Goal: Transaction & Acquisition: Obtain resource

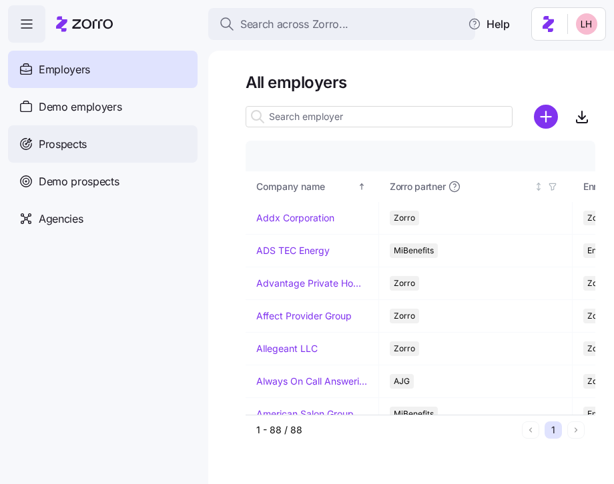
click at [89, 139] on div "Prospects" at bounding box center [102, 143] width 189 height 37
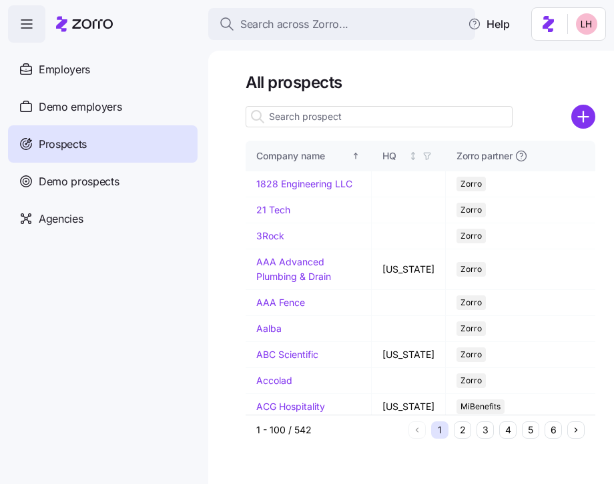
click at [360, 122] on input at bounding box center [378, 116] width 267 height 21
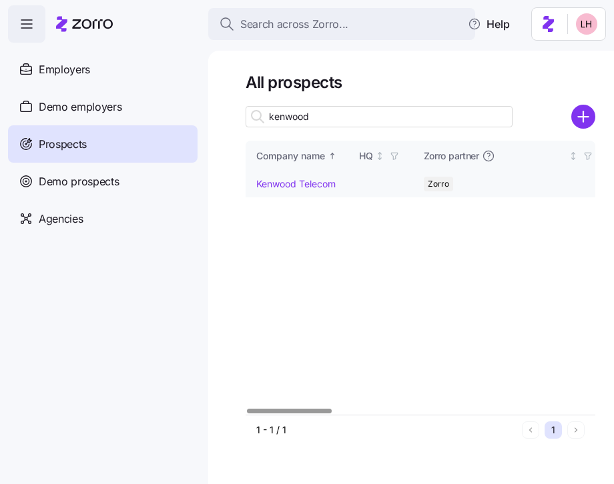
type input "kenwood"
click at [302, 183] on link "Kenwood Telecom" at bounding box center [295, 183] width 79 height 11
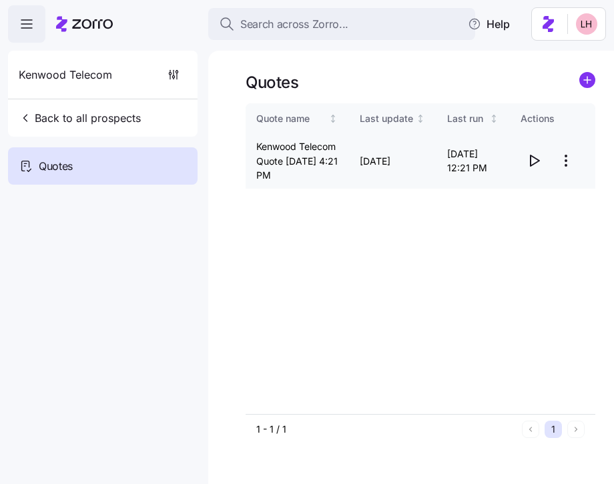
click at [533, 167] on icon "button" at bounding box center [534, 161] width 16 height 16
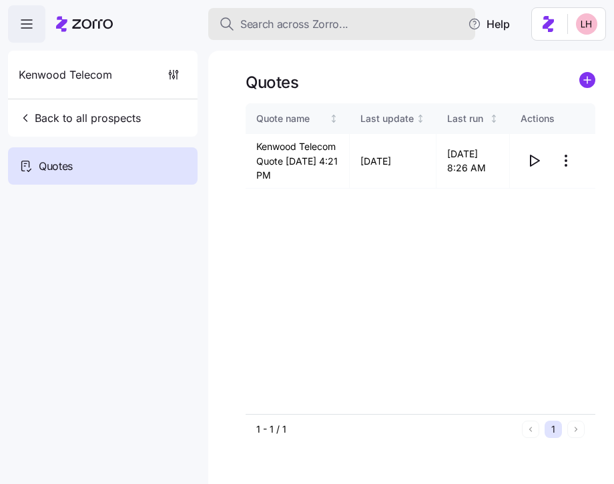
click at [282, 29] on span "Search across Zorro..." at bounding box center [294, 24] width 108 height 17
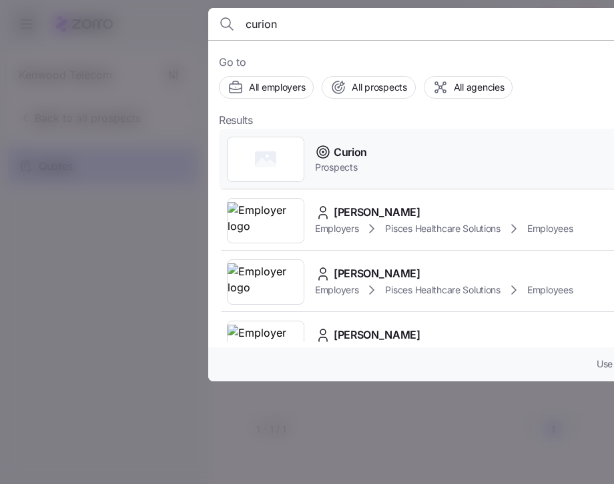
type input "curion"
click at [376, 153] on div "Curion Prospects" at bounding box center [482, 159] width 526 height 61
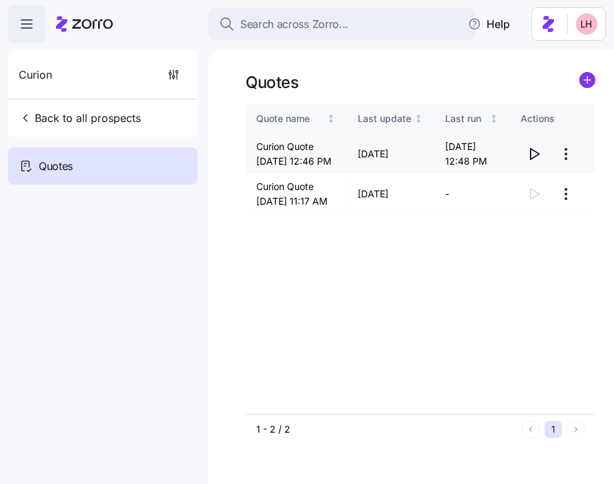
click at [538, 159] on icon "button" at bounding box center [534, 154] width 9 height 11
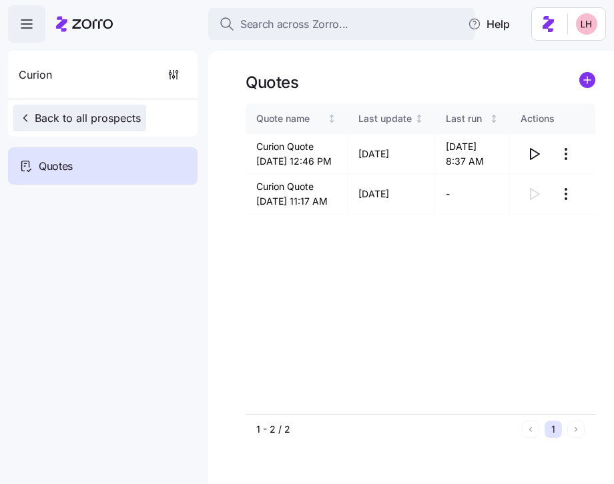
click at [91, 123] on span "Back to all prospects" at bounding box center [80, 118] width 122 height 16
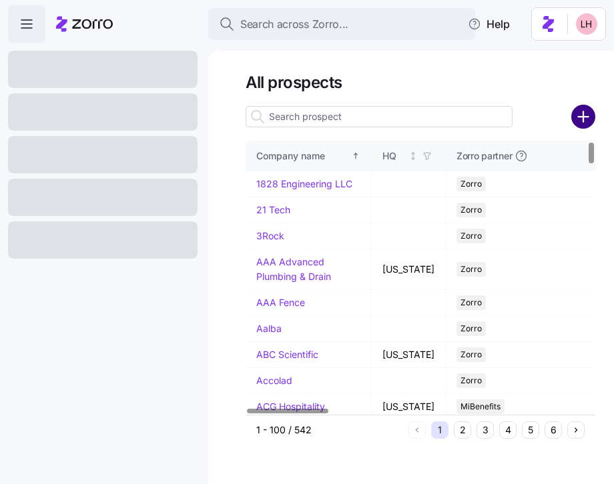
click at [586, 121] on circle "add icon" at bounding box center [583, 117] width 22 height 22
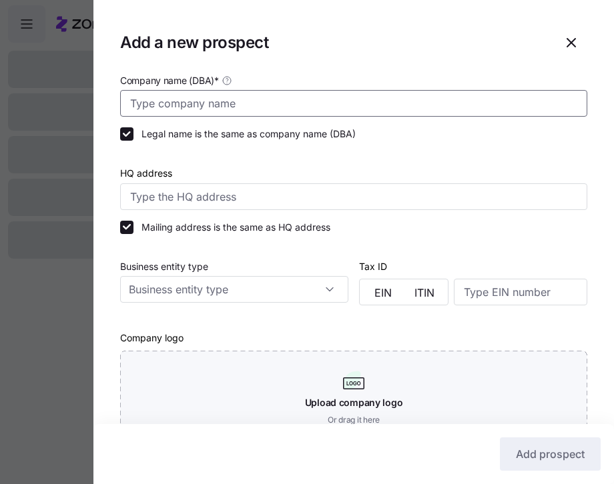
click at [424, 105] on input "Company name (DBA) *" at bounding box center [353, 103] width 467 height 27
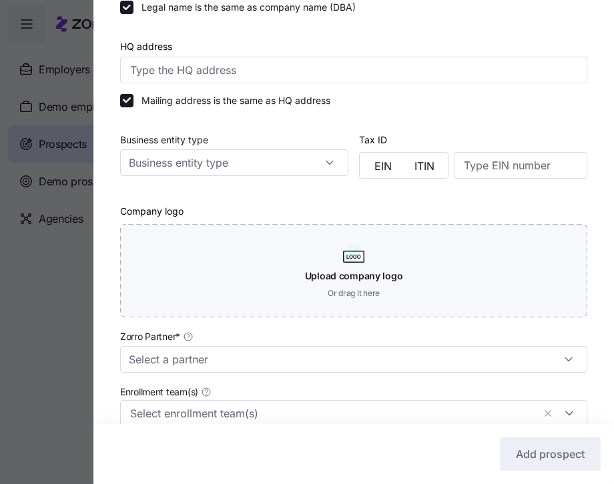
scroll to position [202, 0]
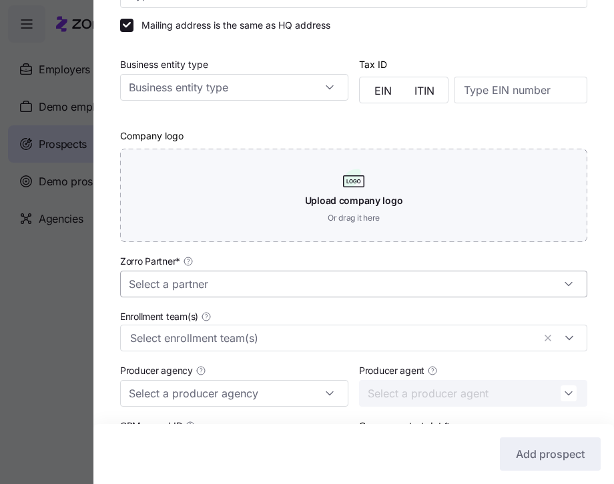
type input "ES Integrated"
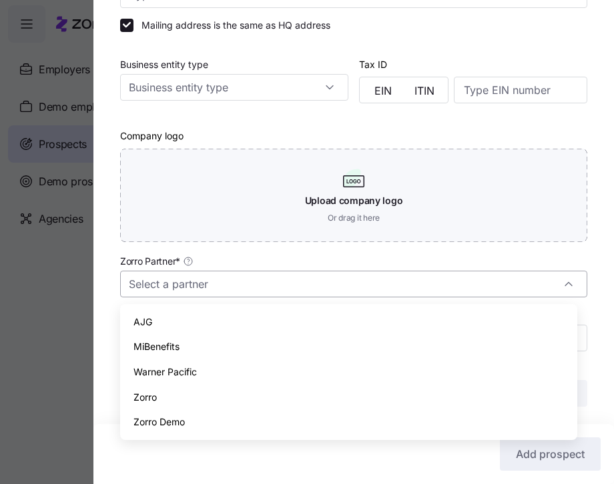
click at [285, 282] on input "Zorro Partner *" at bounding box center [353, 284] width 467 height 27
click at [156, 390] on span "Zorro" at bounding box center [144, 397] width 23 height 15
type input "Zorro"
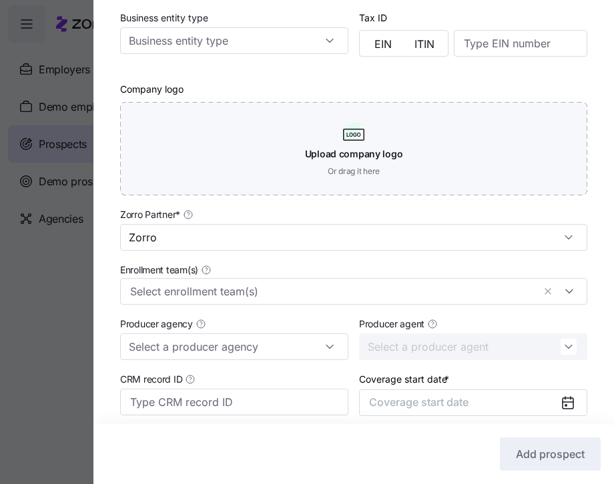
scroll to position [357, 0]
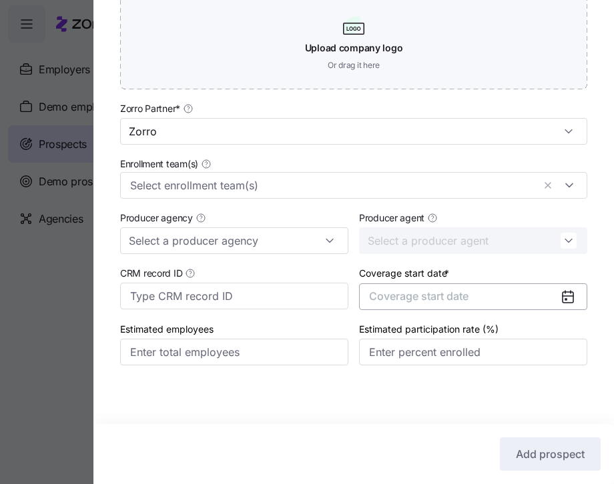
click at [468, 293] on button "Coverage start date" at bounding box center [473, 296] width 228 height 27
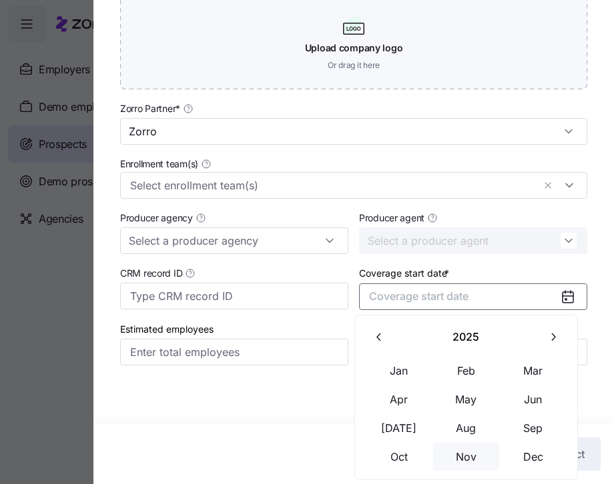
click at [469, 456] on button "Nov" at bounding box center [466, 457] width 67 height 28
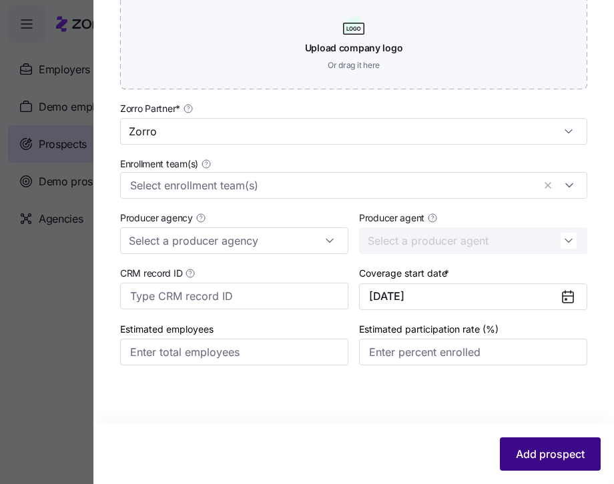
click at [534, 462] on button "Add prospect" at bounding box center [550, 454] width 101 height 33
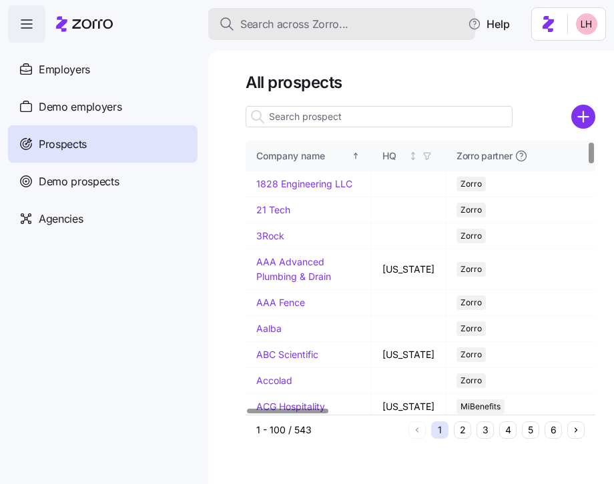
click at [305, 17] on span "Search across Zorro..." at bounding box center [294, 24] width 108 height 17
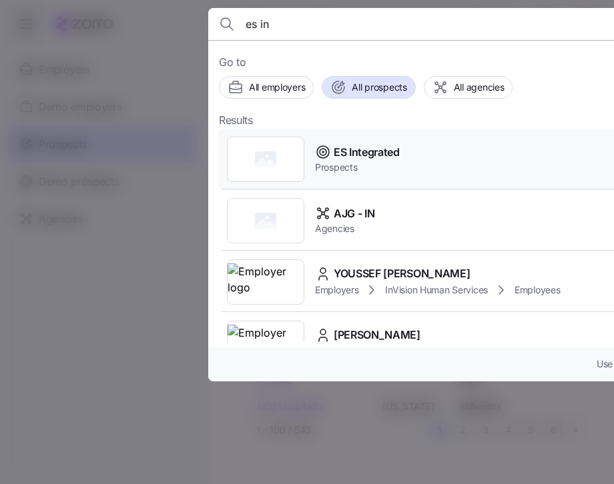
type input "es in"
click at [394, 156] on span "ES Integrated" at bounding box center [366, 152] width 66 height 17
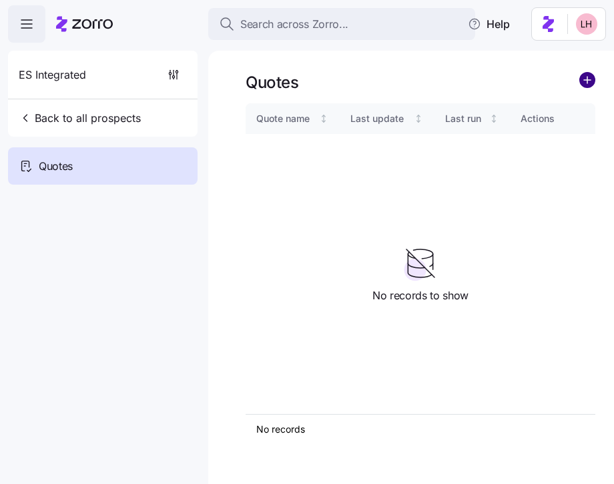
click at [588, 83] on circle "add icon" at bounding box center [587, 80] width 15 height 15
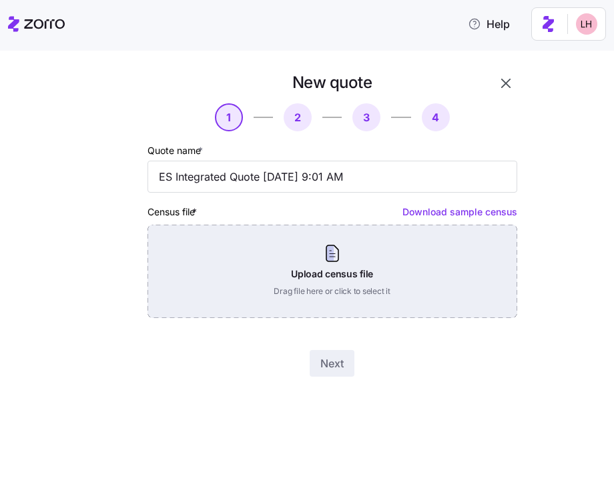
click at [319, 272] on div "Upload census file Drag file here or click to select it" at bounding box center [332, 271] width 370 height 93
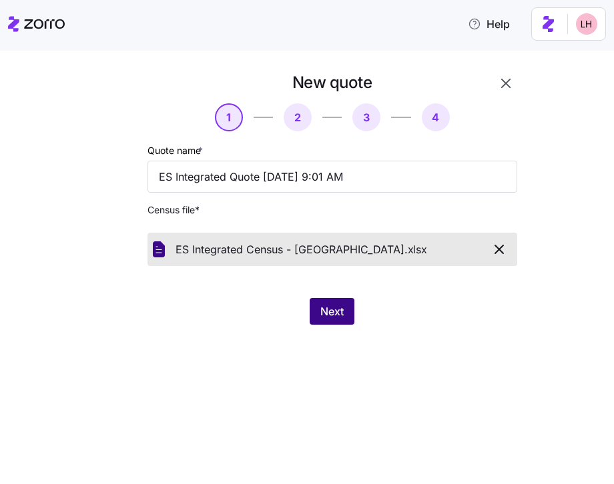
click at [325, 309] on span "Next" at bounding box center [331, 311] width 23 height 16
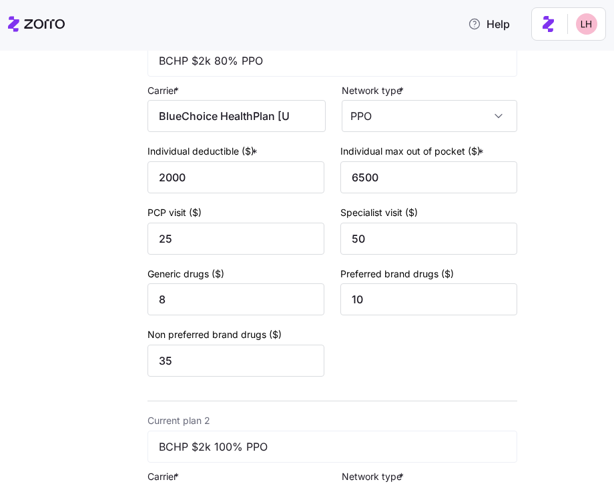
scroll to position [164, 0]
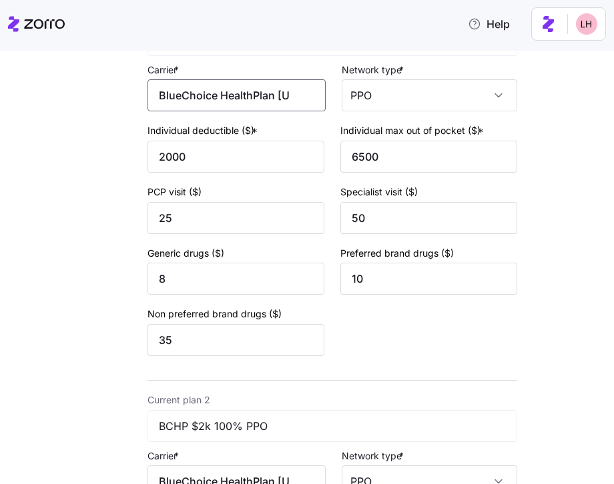
click at [262, 91] on input "BlueChoice HealthPlan South Carolina" at bounding box center [236, 95] width 178 height 32
click at [243, 98] on input "BlueChoice HealthPlan South Carolina" at bounding box center [236, 95] width 178 height 32
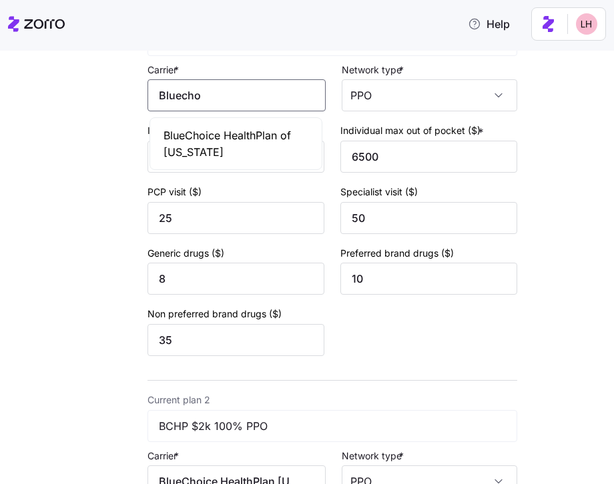
click at [276, 130] on span "BlueChoice HealthPlan of South Carolina" at bounding box center [235, 143] width 145 height 33
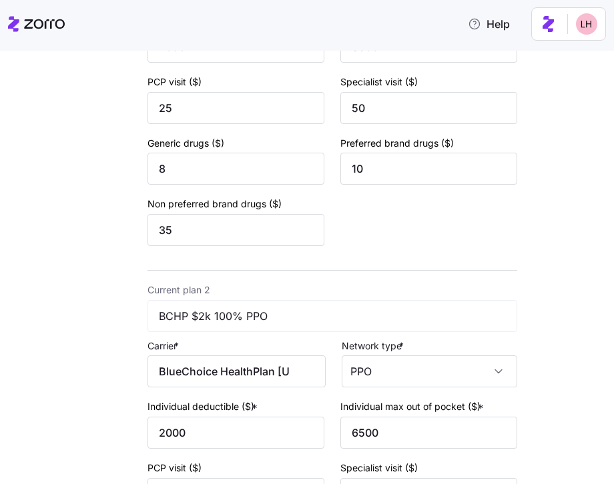
scroll to position [286, 0]
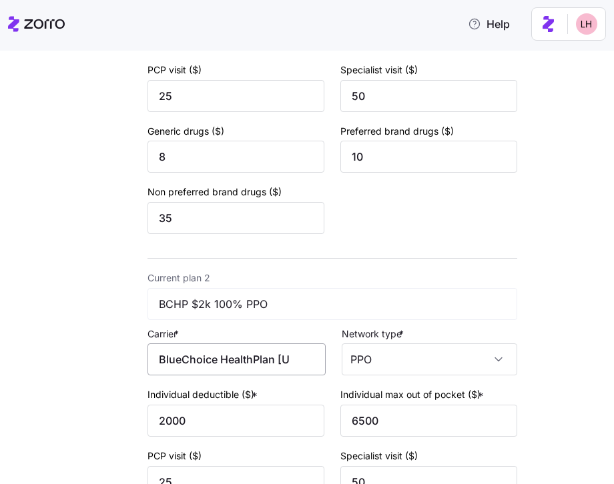
type input "BlueChoice HealthPlan of South Carolina"
click at [235, 364] on input "BlueChoice HealthPlan South Carolina" at bounding box center [236, 359] width 178 height 32
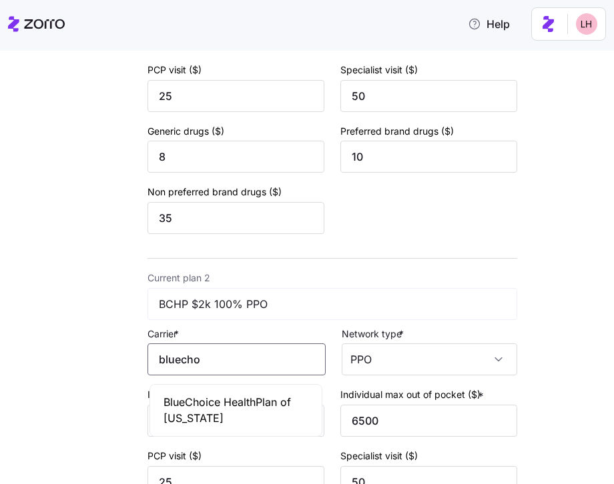
click at [228, 410] on span "BlueChoice HealthPlan of South Carolina" at bounding box center [235, 410] width 145 height 33
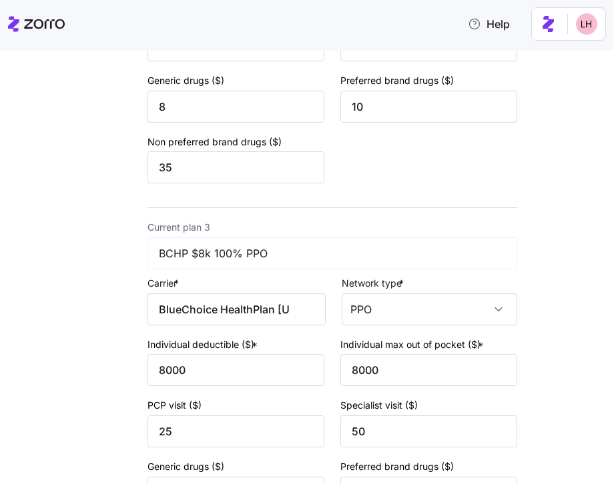
scroll to position [728, 0]
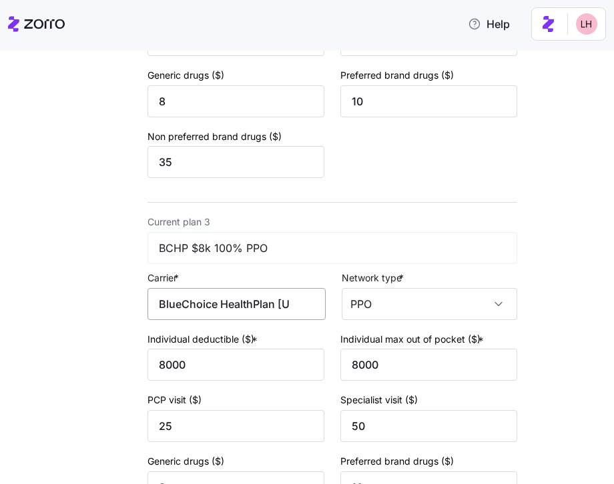
type input "BlueChoice HealthPlan of South Carolina"
click at [250, 306] on input "BlueChoice HealthPlan South Carolina" at bounding box center [236, 304] width 178 height 32
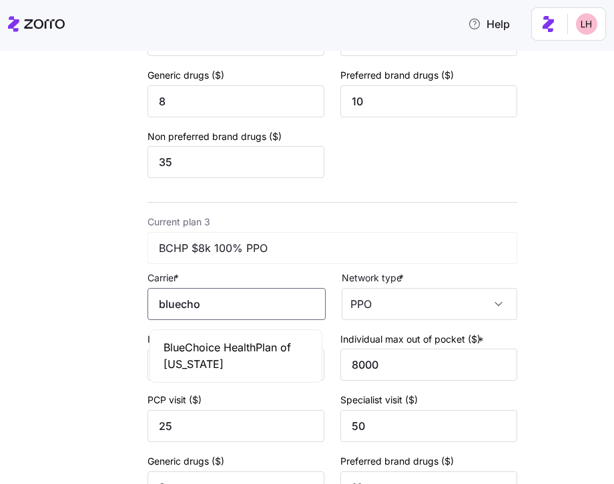
click at [235, 355] on span "BlueChoice HealthPlan of South Carolina" at bounding box center [235, 355] width 145 height 33
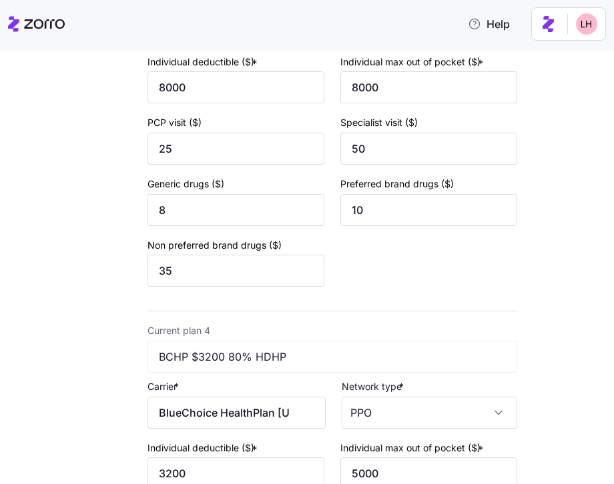
scroll to position [1018, 0]
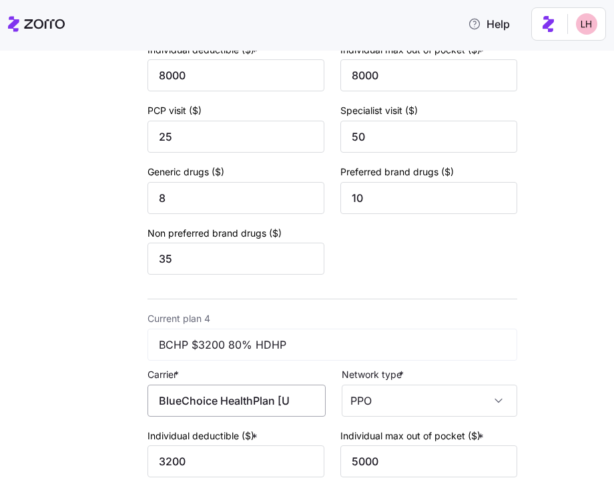
type input "BlueChoice HealthPlan of South Carolina"
click at [237, 408] on input "BlueChoice HealthPlan South Carolina" at bounding box center [236, 401] width 178 height 32
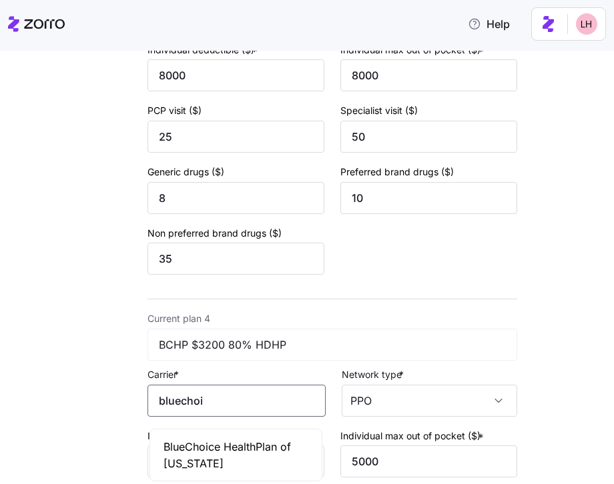
click at [231, 452] on span "BlueChoice HealthPlan of South Carolina" at bounding box center [235, 455] width 145 height 33
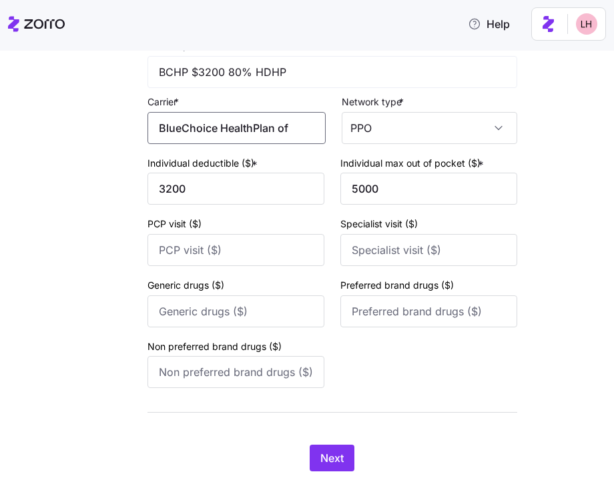
scroll to position [1334, 0]
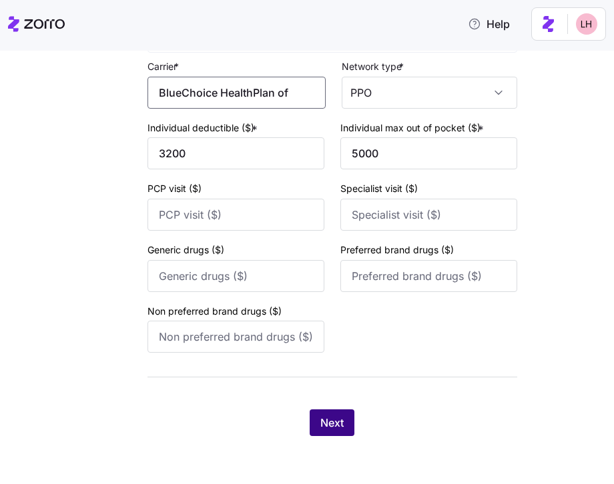
type input "BlueChoice HealthPlan of South Carolina"
click at [345, 418] on button "Next" at bounding box center [331, 423] width 45 height 27
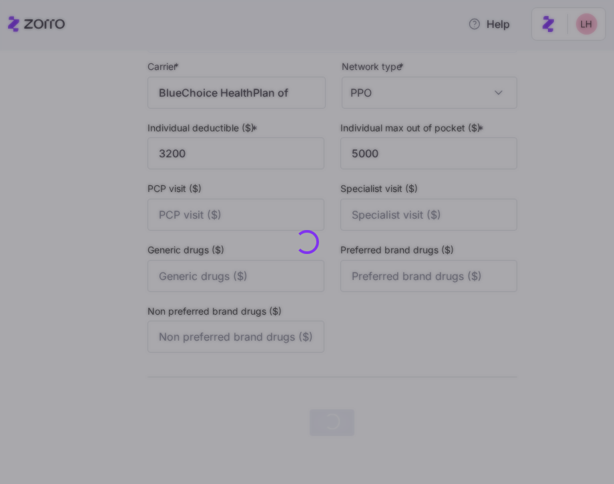
scroll to position [0, 0]
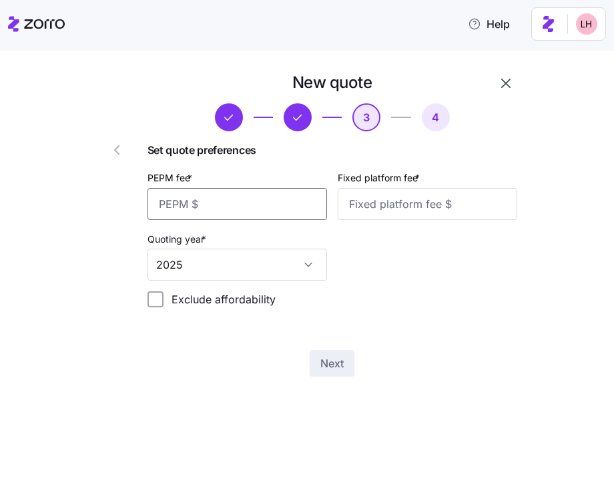
click at [254, 201] on input "PEPM fee *" at bounding box center [236, 204] width 179 height 32
type input "60"
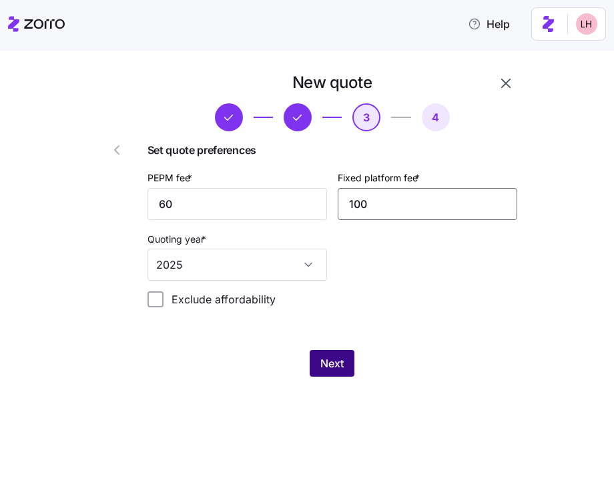
type input "100"
click at [323, 364] on span "Next" at bounding box center [331, 364] width 23 height 16
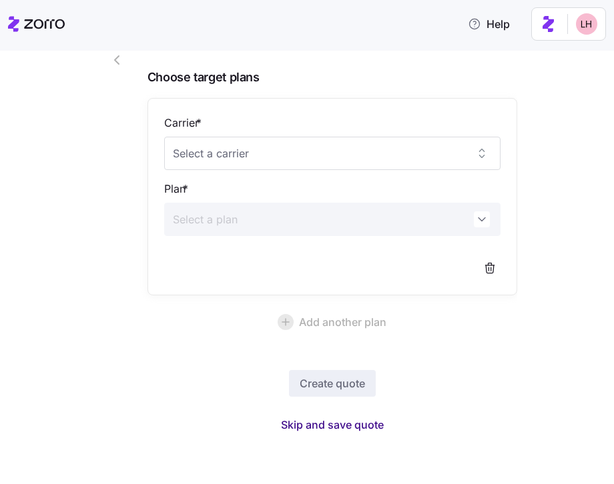
click at [367, 424] on span "Skip and save quote" at bounding box center [332, 425] width 103 height 16
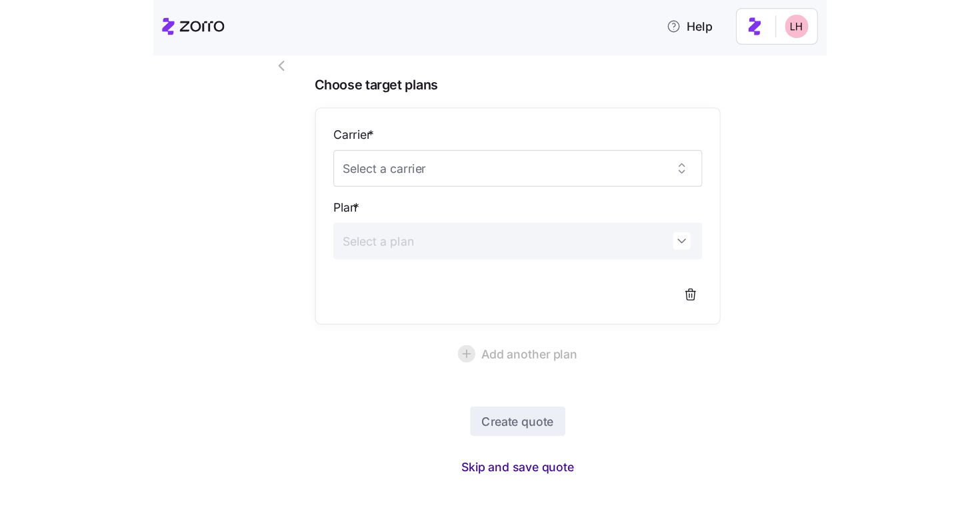
scroll to position [50, 0]
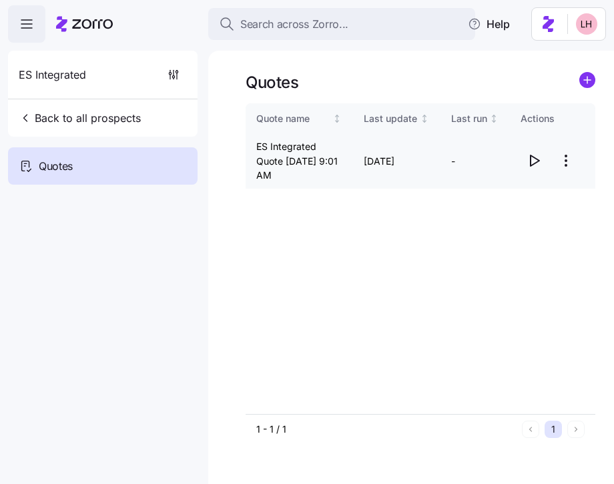
click at [533, 160] on icon "button" at bounding box center [534, 161] width 16 height 16
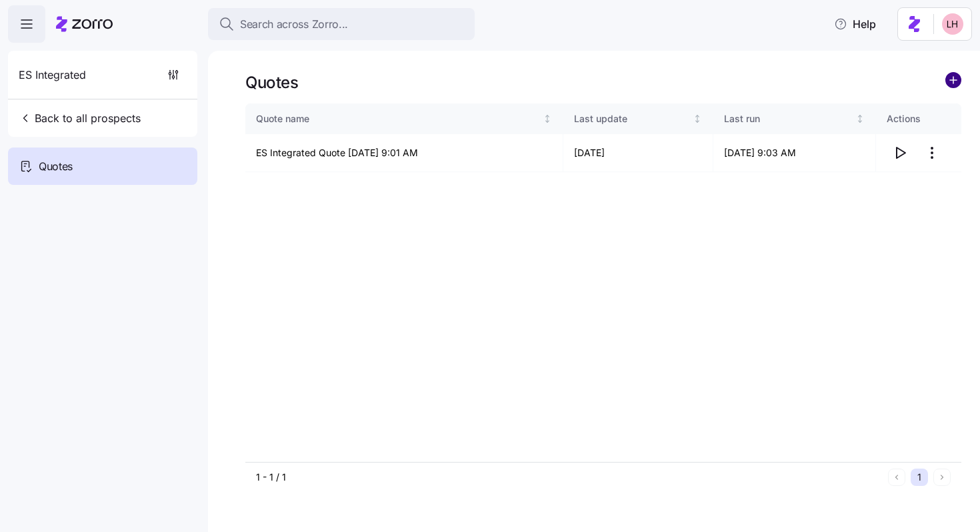
click at [613, 81] on circle "add icon" at bounding box center [953, 80] width 15 height 15
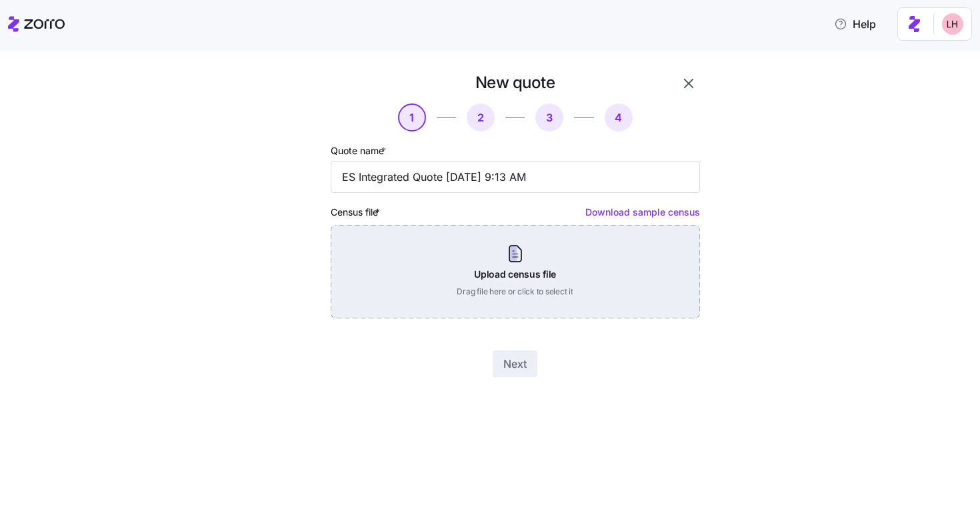
click at [491, 281] on div "Upload census file Drag file here or click to select it" at bounding box center [516, 271] width 370 height 93
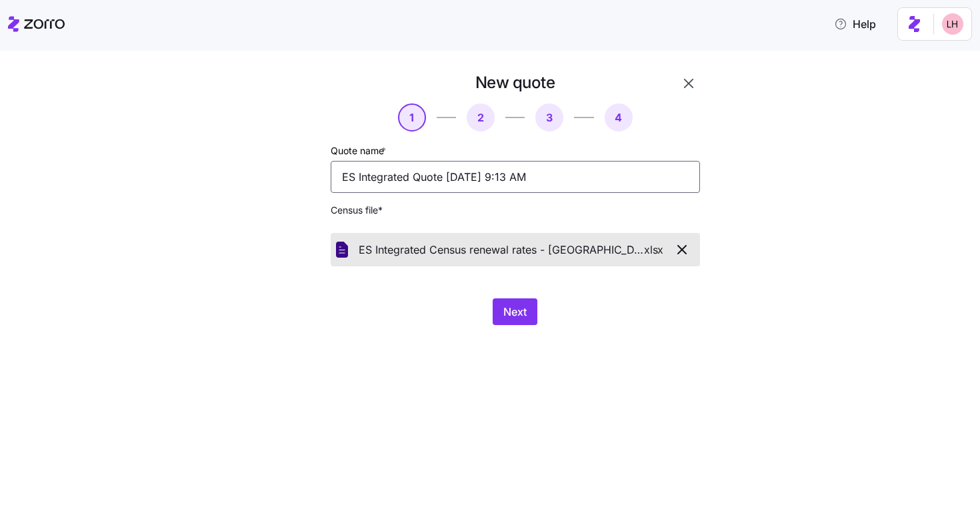
drag, startPoint x: 558, startPoint y: 181, endPoint x: 237, endPoint y: 153, distance: 322.1
click at [237, 153] on div "New quote 1 2 3 4 Quote name * ES Integrated Quote 08/20/2025 9:13 AM Census fi…" at bounding box center [499, 206] width 924 height 269
type input "Renewal Rates"
click at [506, 313] on span "Next" at bounding box center [515, 311] width 23 height 16
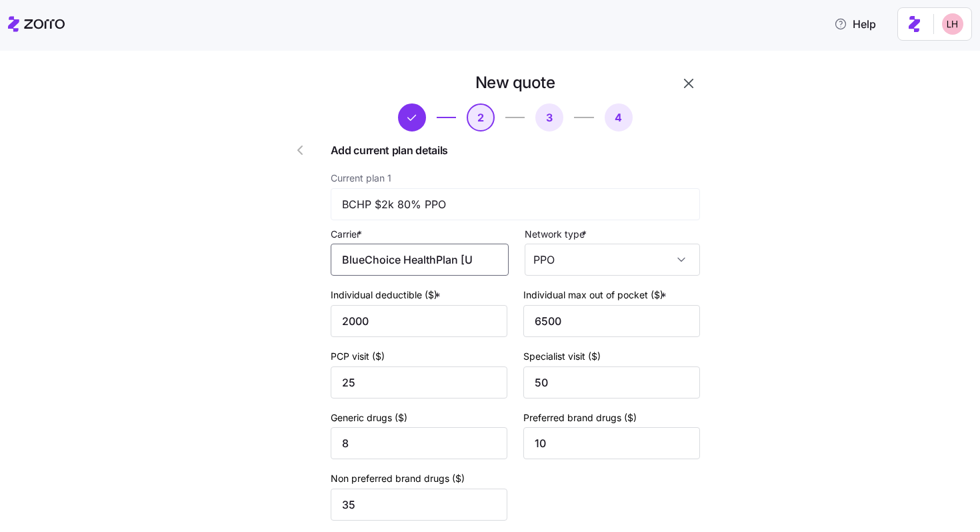
click at [435, 255] on input "BlueChoice HealthPlan South Carolina" at bounding box center [420, 259] width 178 height 32
click at [435, 256] on input "BlueChoice HealthPlan South Carolina" at bounding box center [420, 259] width 178 height 32
click at [428, 315] on span "BlueChoice HealthPlan of South Carolina" at bounding box center [419, 307] width 145 height 33
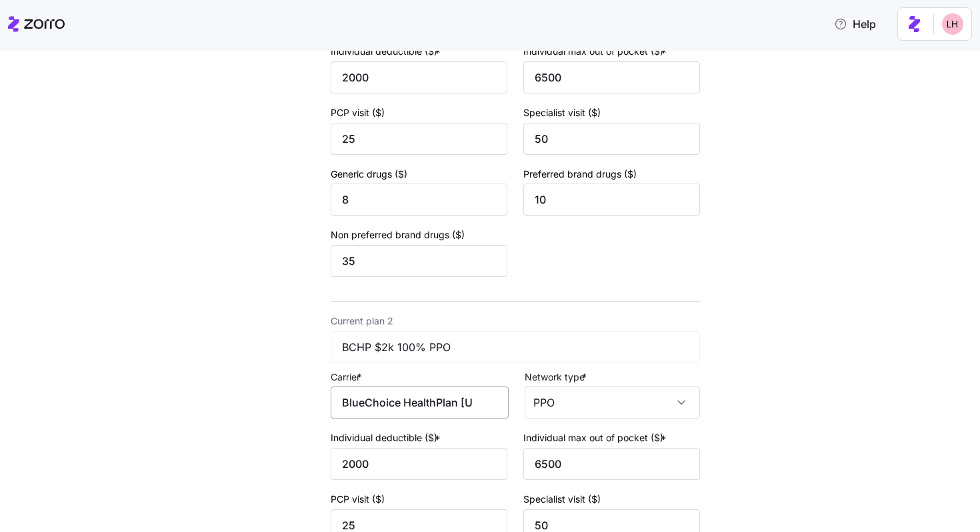
scroll to position [293, 0]
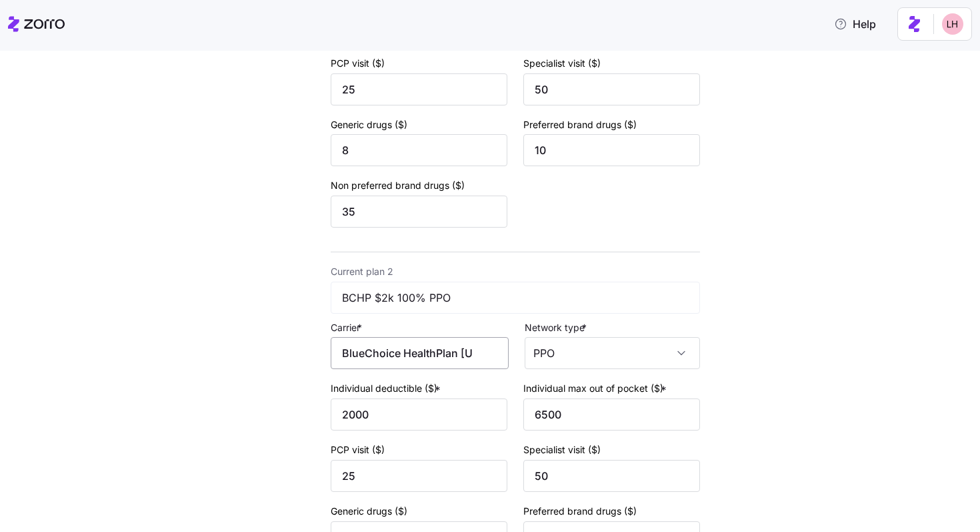
type input "BlueChoice HealthPlan of South Carolina"
drag, startPoint x: 443, startPoint y: 359, endPoint x: 300, endPoint y: 339, distance: 144.1
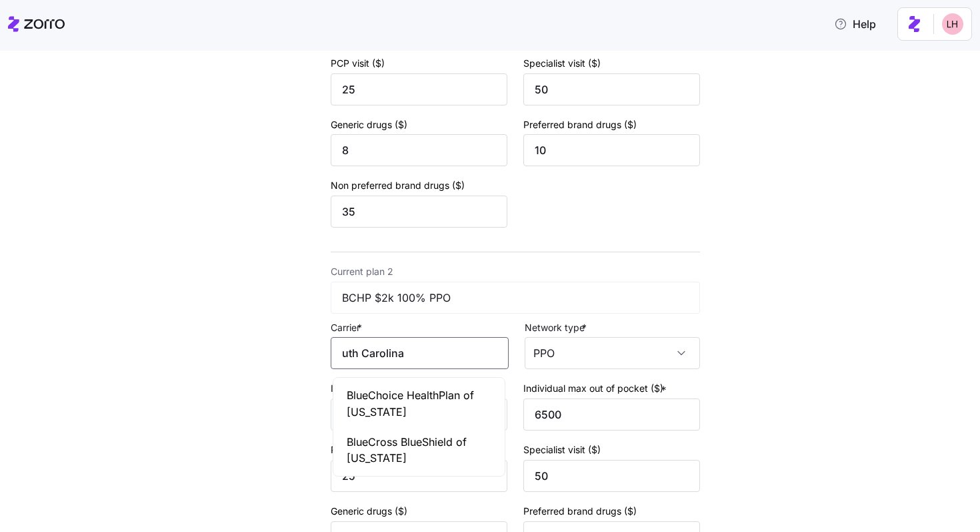
click at [395, 390] on span "BlueChoice HealthPlan of South Carolina" at bounding box center [419, 403] width 145 height 33
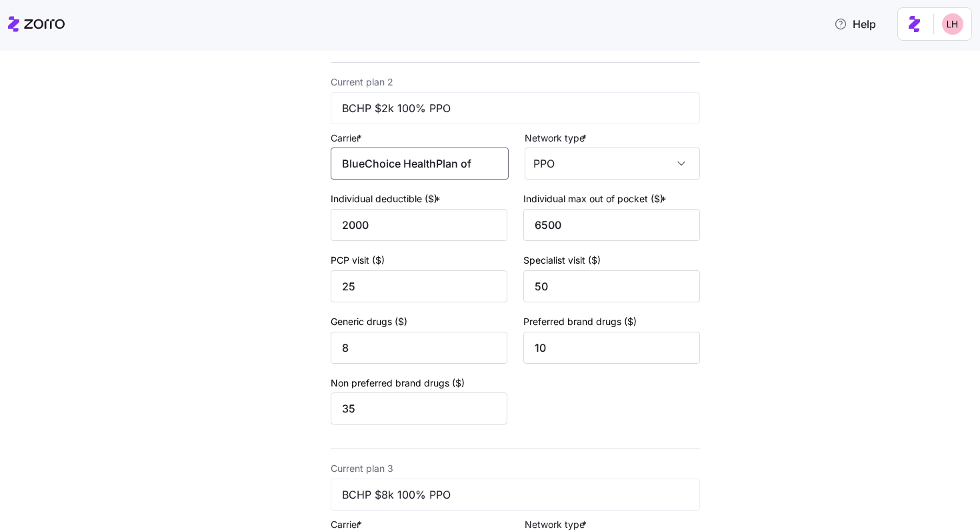
scroll to position [596, 0]
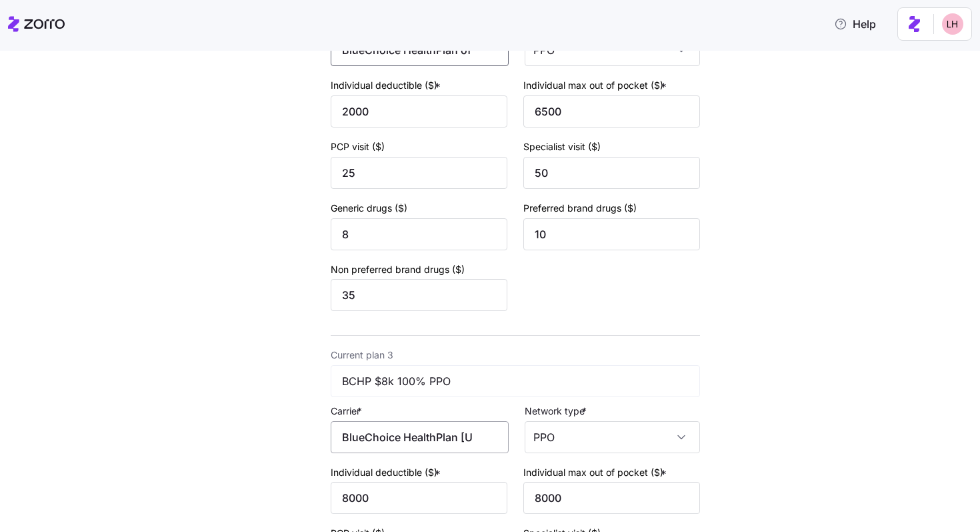
type input "BlueChoice HealthPlan of South Carolina"
click at [434, 447] on input "BlueChoice HealthPlan South Carolina" at bounding box center [420, 437] width 178 height 32
click at [446, 483] on span "BlueChoice HealthPlan of South Carolina" at bounding box center [419, 489] width 145 height 33
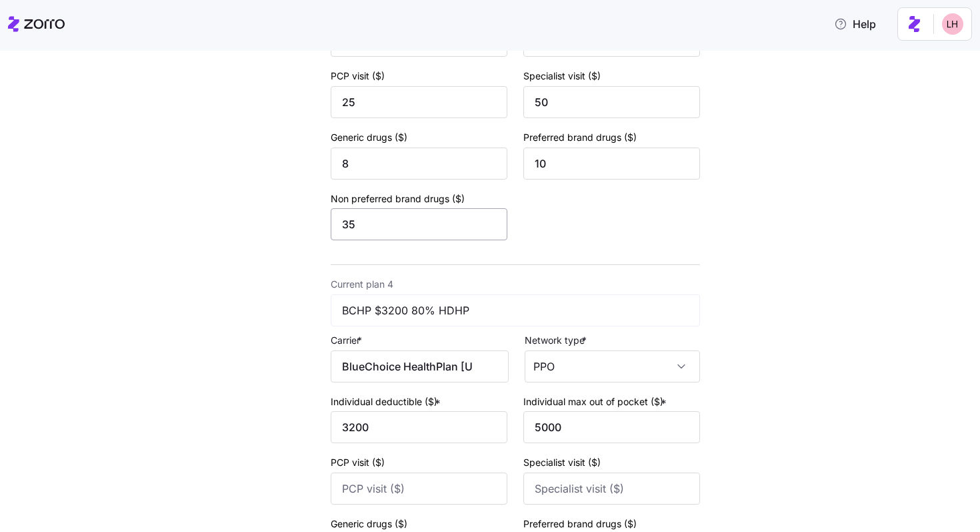
scroll to position [1182, 0]
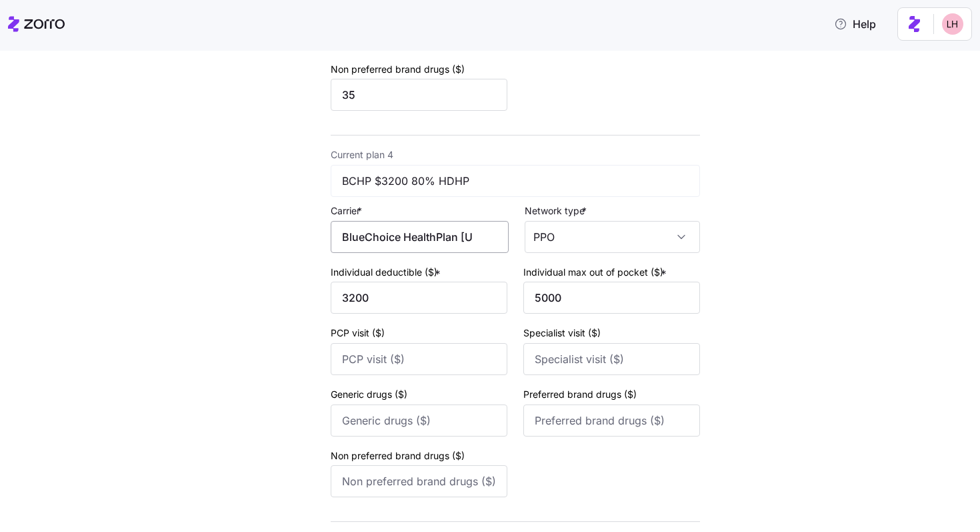
type input "BlueChoice HealthPlan of South Carolina"
click at [394, 247] on input "BlueChoice HealthPlan South Carolina" at bounding box center [420, 237] width 178 height 32
click at [414, 284] on span "BlueChoice HealthPlan of South Carolina" at bounding box center [419, 291] width 145 height 33
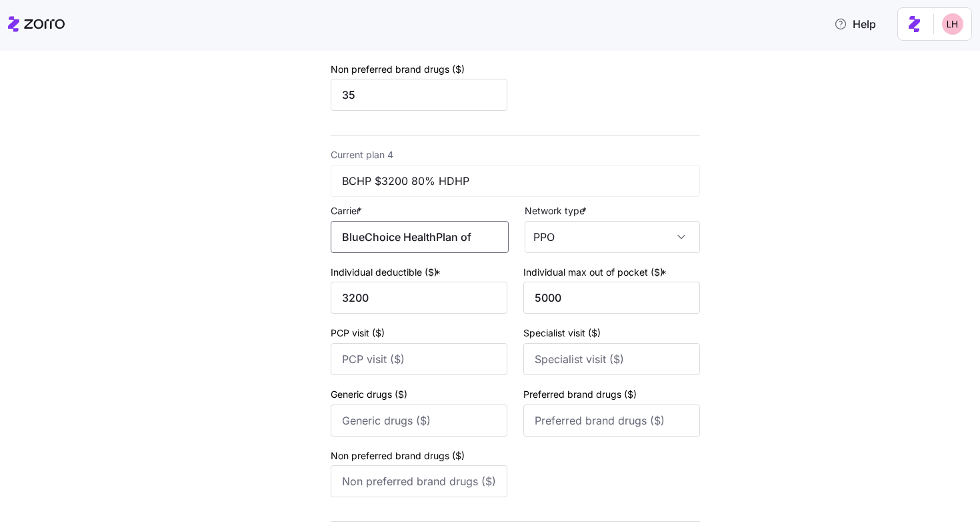
scroll to position [1287, 0]
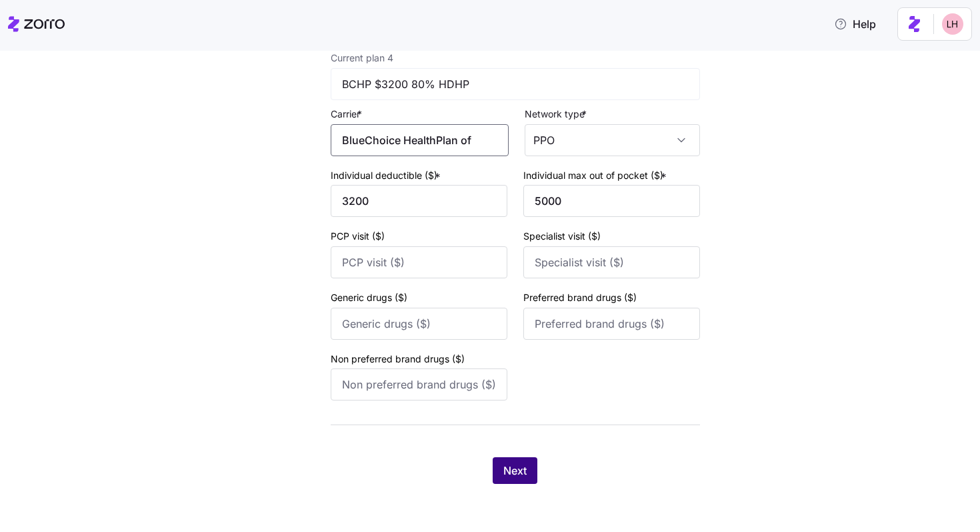
type input "BlueChoice HealthPlan of South Carolina"
click at [526, 464] on button "Next" at bounding box center [515, 470] width 45 height 27
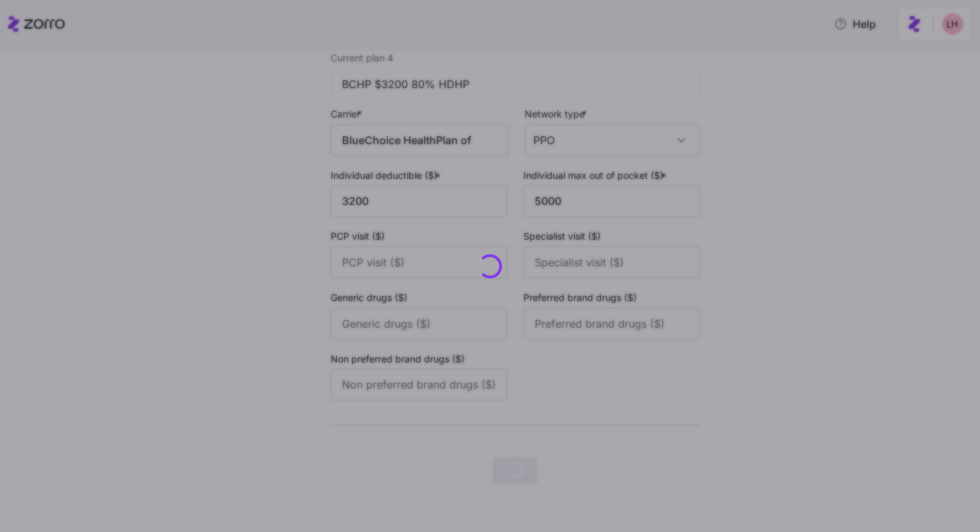
scroll to position [0, 0]
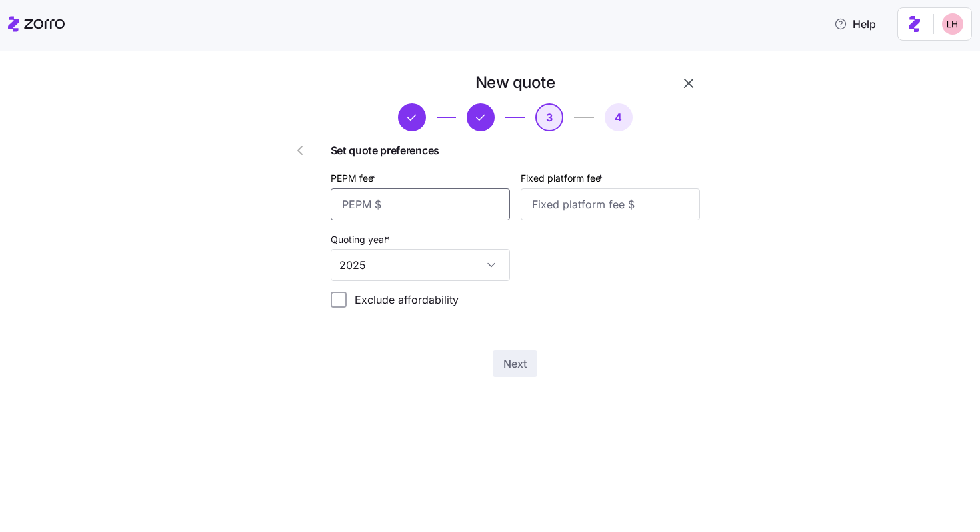
click at [392, 197] on input "PEPM fee *" at bounding box center [420, 204] width 179 height 32
type input "60"
type input "100"
click at [532, 371] on button "Next" at bounding box center [515, 363] width 45 height 27
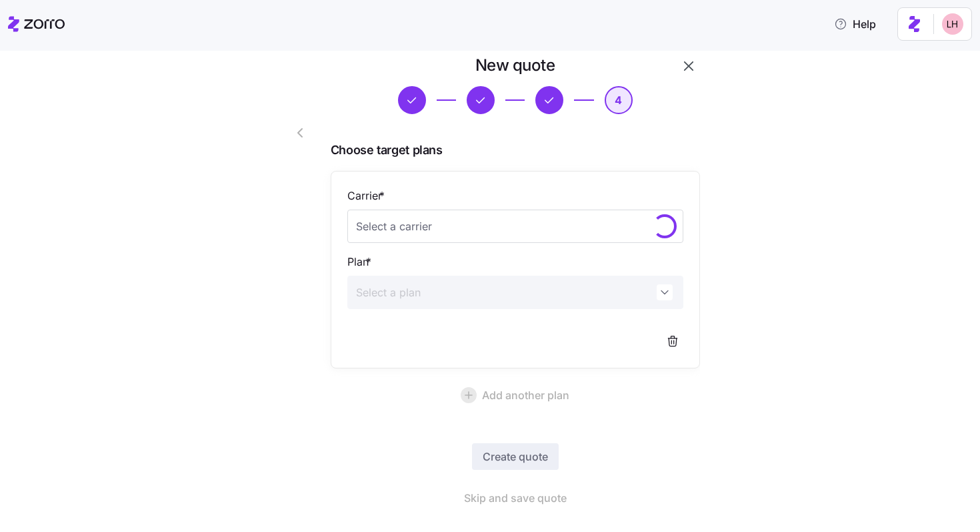
scroll to position [43, 0]
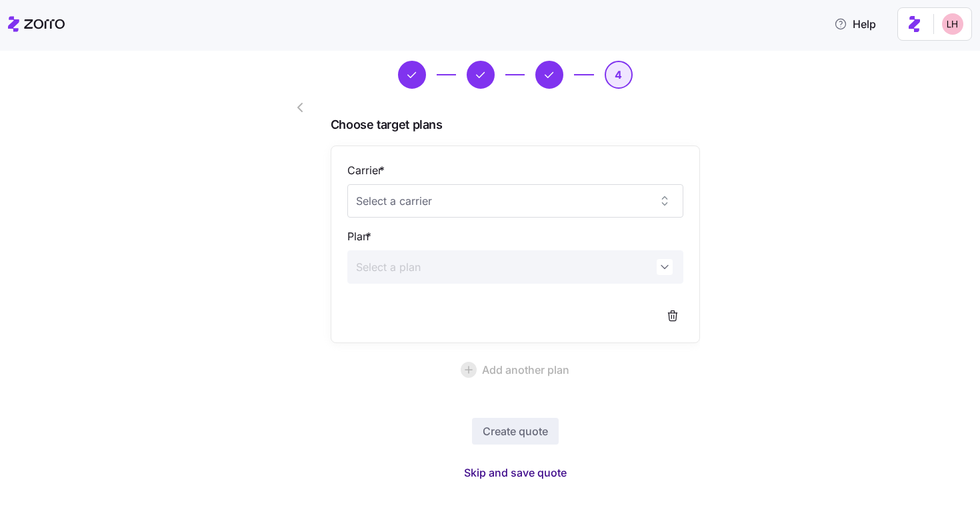
click at [548, 468] on span "Skip and save quote" at bounding box center [515, 472] width 103 height 16
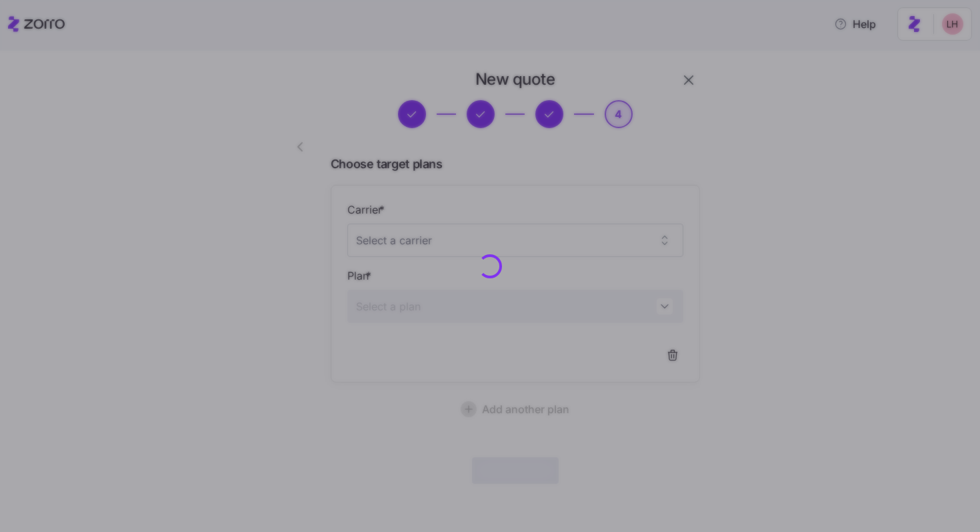
scroll to position [3, 0]
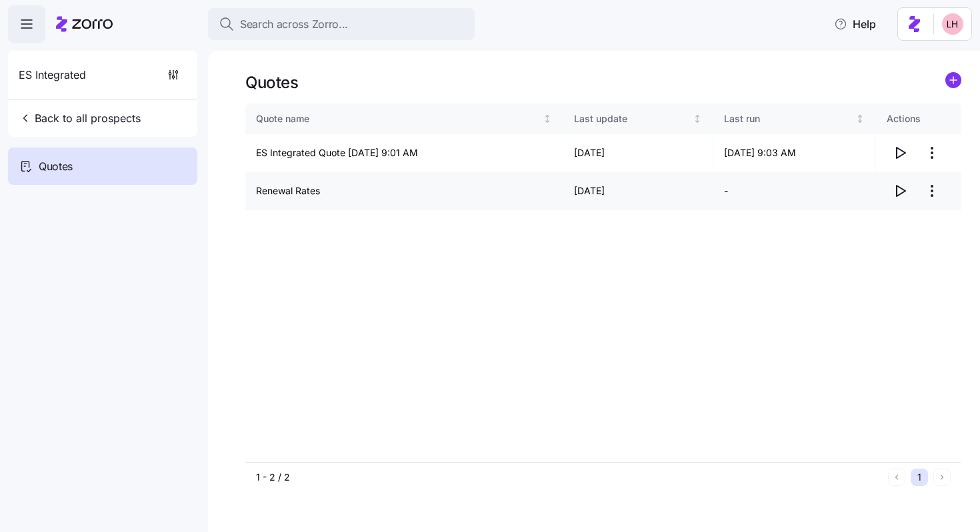
click at [613, 191] on icon "button" at bounding box center [900, 191] width 16 height 16
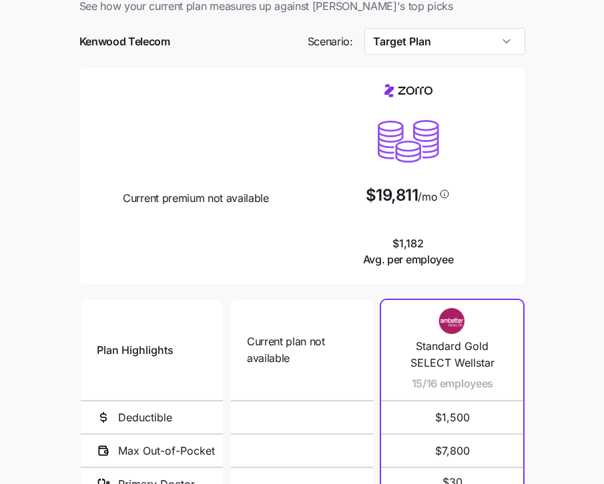
scroll to position [24, 0]
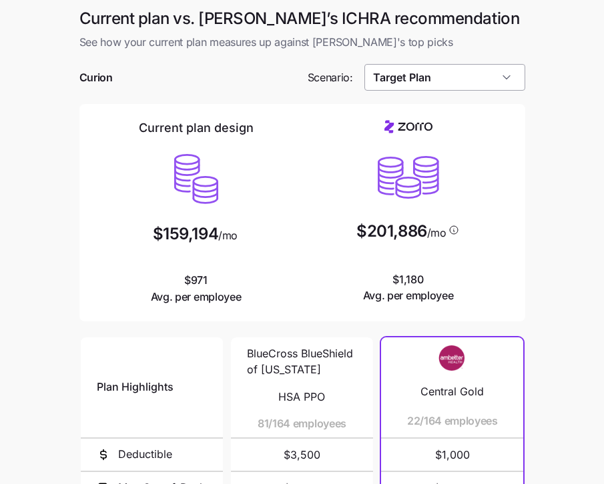
click at [468, 86] on input "Target Plan" at bounding box center [444, 77] width 161 height 27
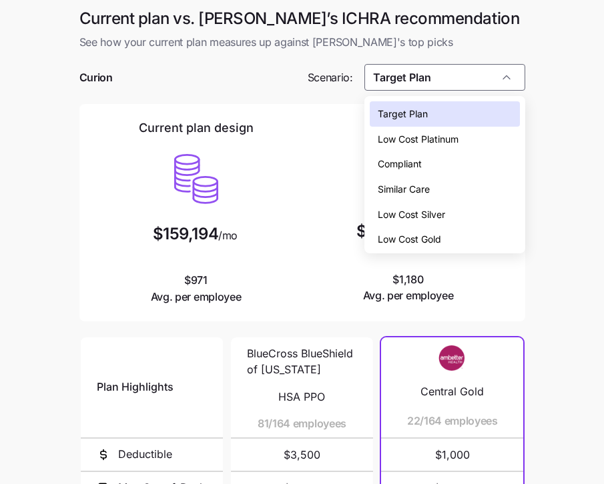
click at [422, 208] on span "Low Cost Silver" at bounding box center [411, 214] width 67 height 15
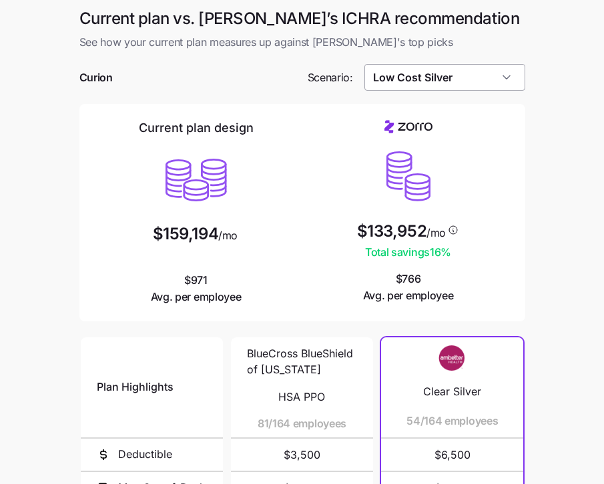
click at [474, 81] on input "Low Cost Silver" at bounding box center [444, 77] width 161 height 27
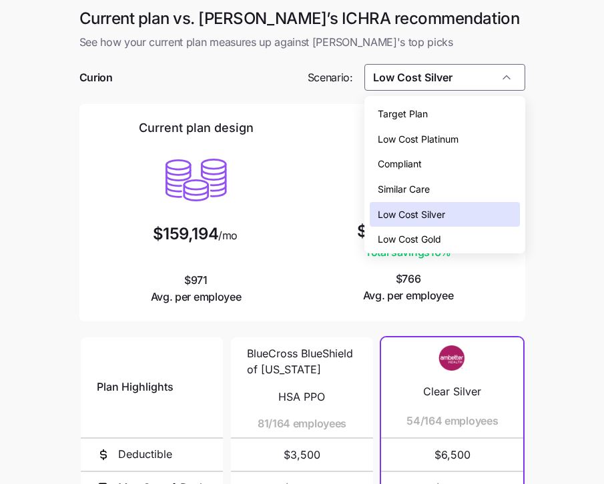
click at [434, 160] on div "Compliant" at bounding box center [445, 163] width 150 height 25
type input "Compliant"
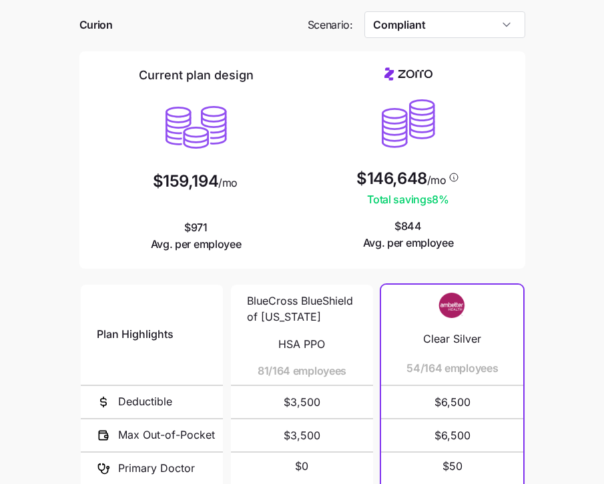
scroll to position [65, 0]
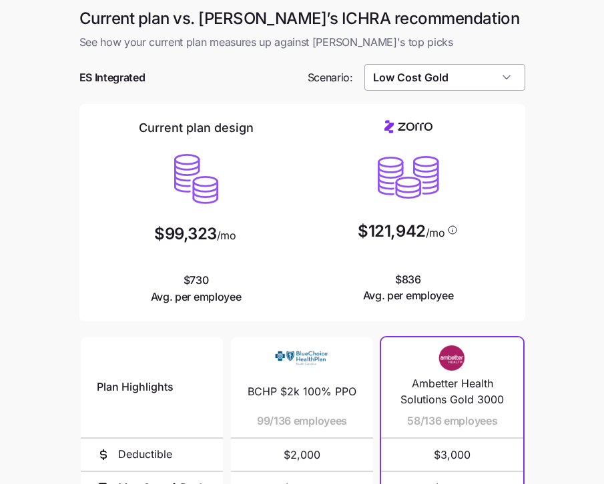
click at [464, 81] on input "Low Cost Gold" at bounding box center [444, 77] width 161 height 27
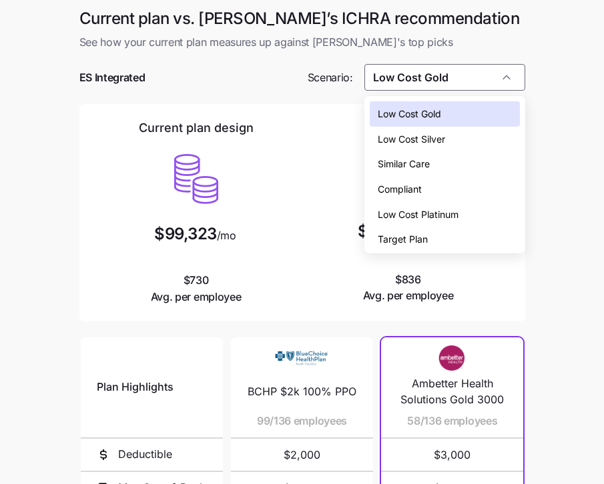
click at [450, 139] on div "Low Cost Silver" at bounding box center [445, 139] width 150 height 25
type input "Low Cost Silver"
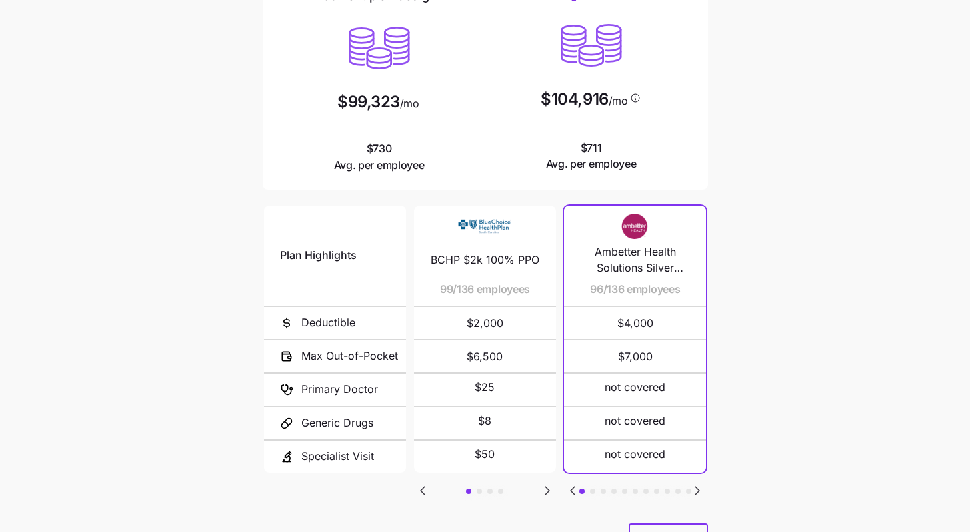
scroll to position [196, 0]
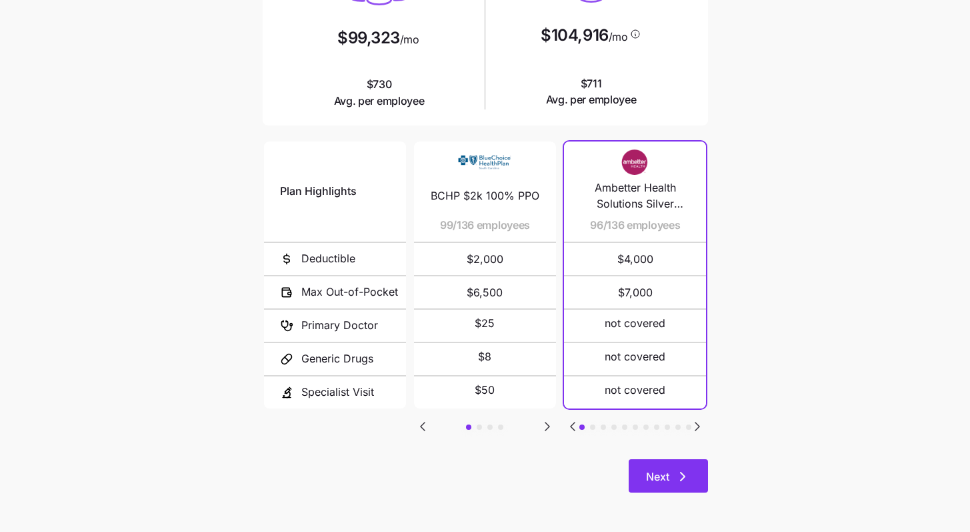
click at [613, 484] on button "Next" at bounding box center [668, 475] width 79 height 33
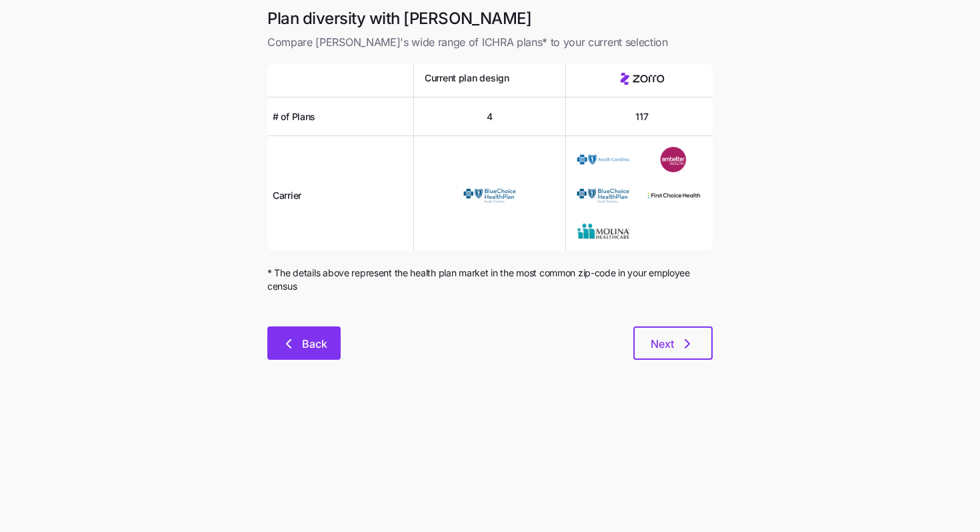
click at [323, 340] on span "Back" at bounding box center [314, 343] width 25 height 16
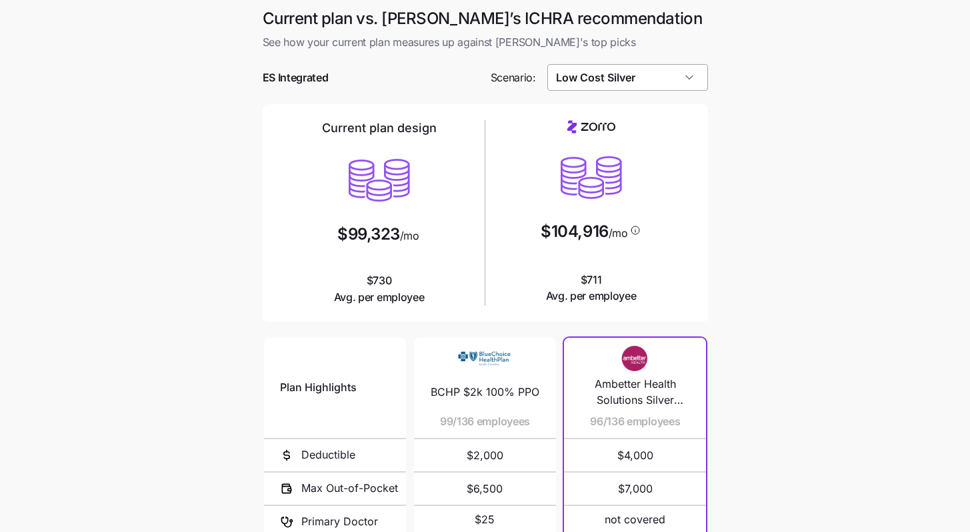
click at [613, 82] on input "Low Cost Silver" at bounding box center [628, 77] width 161 height 27
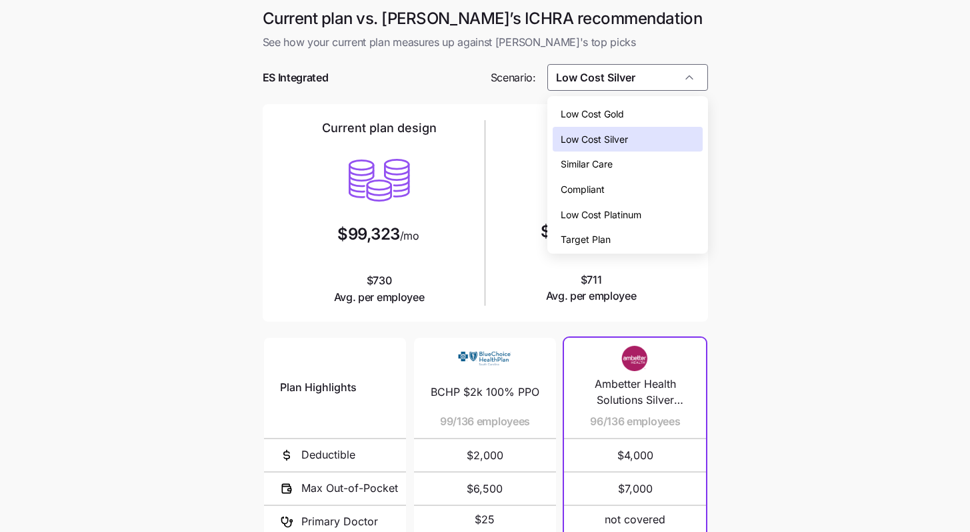
click at [596, 160] on span "Similar Care" at bounding box center [587, 164] width 52 height 15
type input "Similar Care"
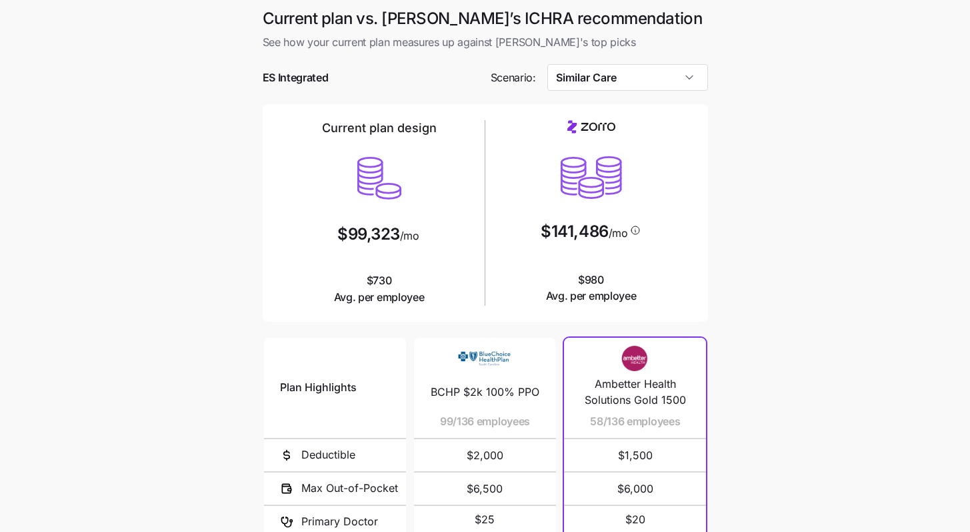
click at [613, 287] on main "Current plan vs. Zorro’s ICHRA recommendation See how your current plan measure…" at bounding box center [485, 364] width 970 height 728
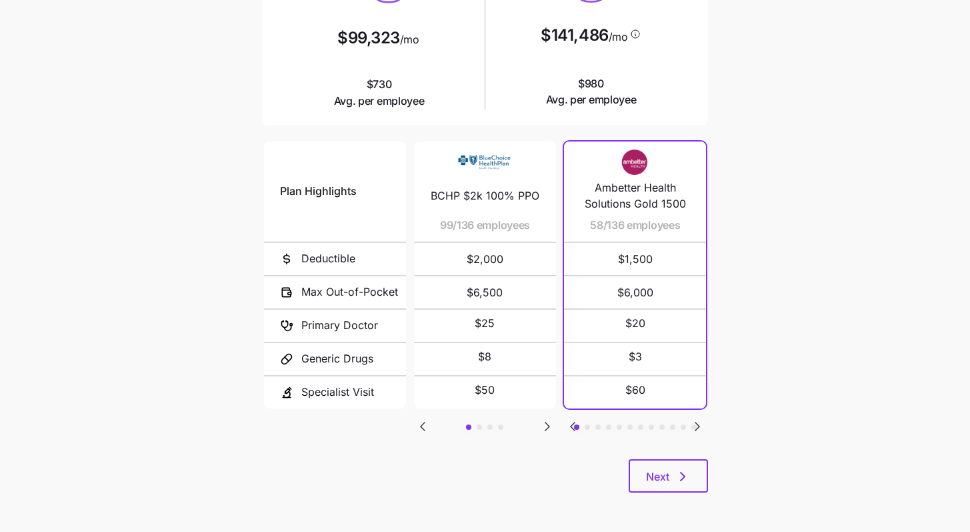
scroll to position [196, 0]
click at [613, 468] on button "Next" at bounding box center [668, 475] width 79 height 33
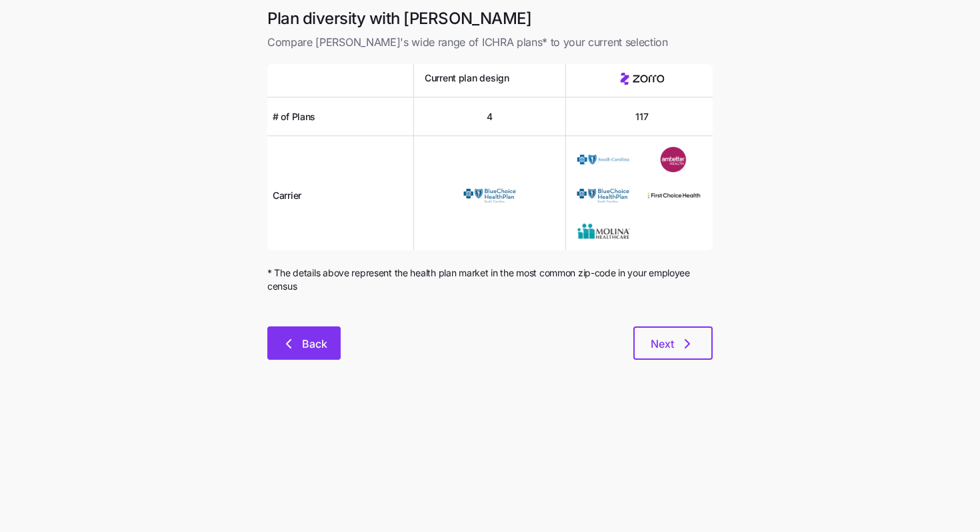
click at [311, 340] on span "Back" at bounding box center [314, 343] width 25 height 16
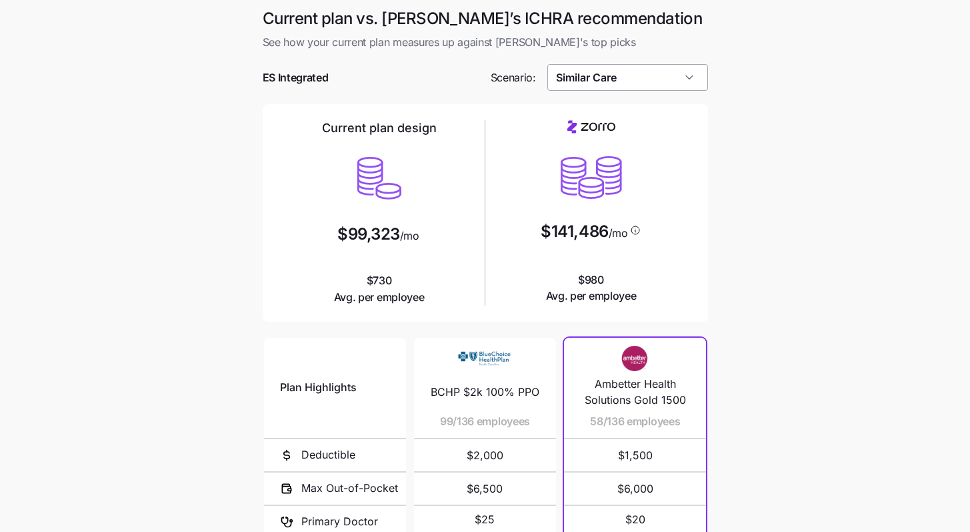
click at [613, 75] on input "Similar Care" at bounding box center [628, 77] width 161 height 27
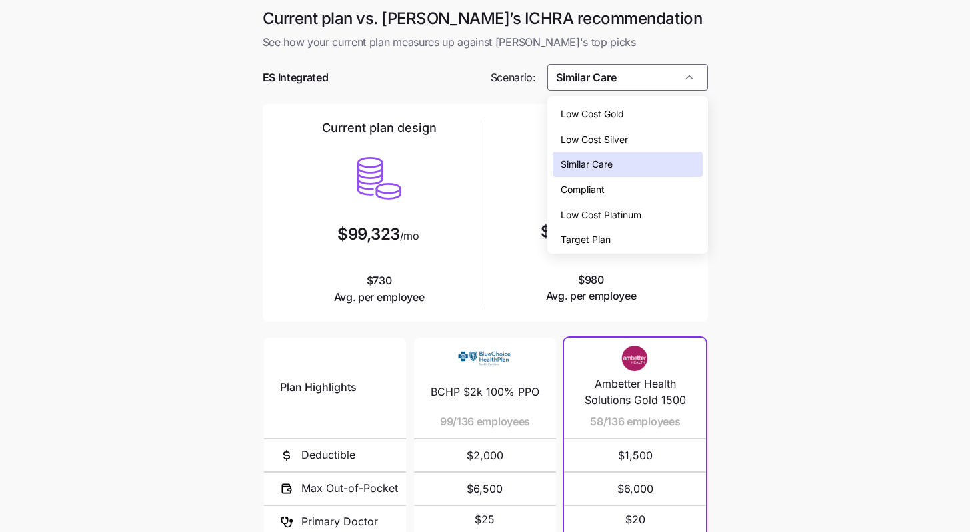
click at [613, 117] on div "Low Cost Gold" at bounding box center [628, 113] width 150 height 25
type input "Low Cost Gold"
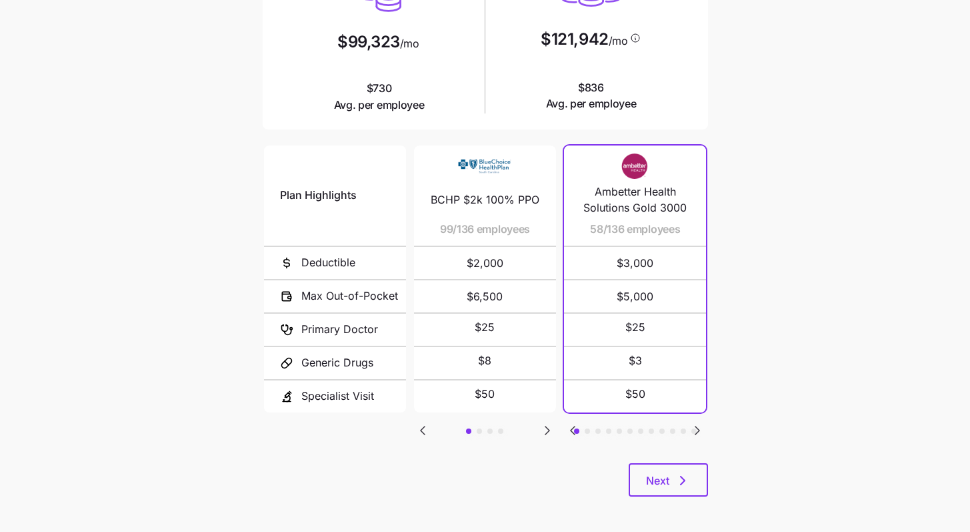
scroll to position [196, 0]
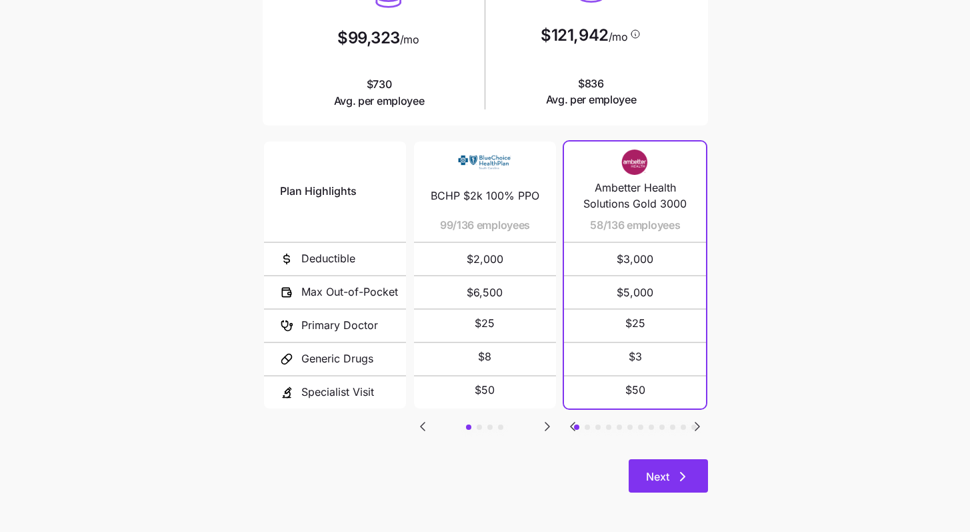
click at [613, 468] on button "Next" at bounding box center [668, 475] width 79 height 33
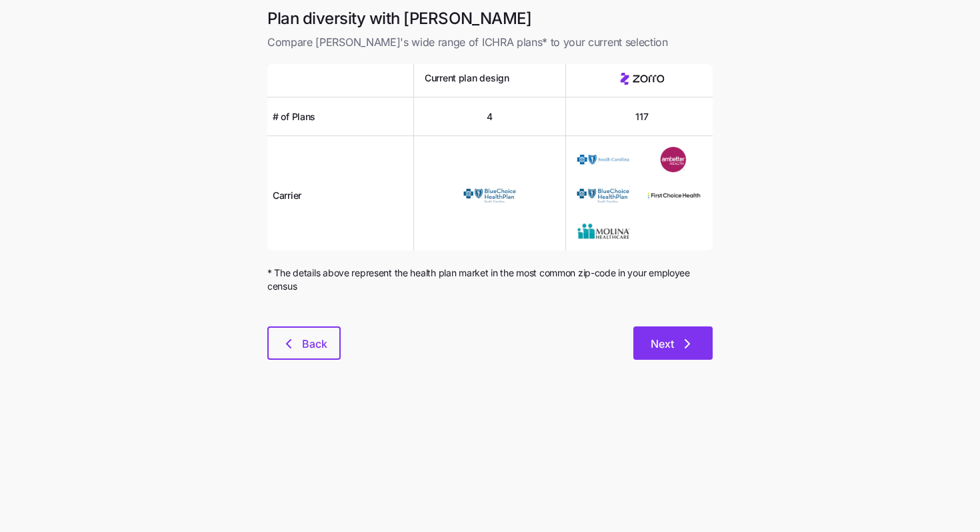
click at [613, 342] on icon "button" at bounding box center [688, 343] width 16 height 16
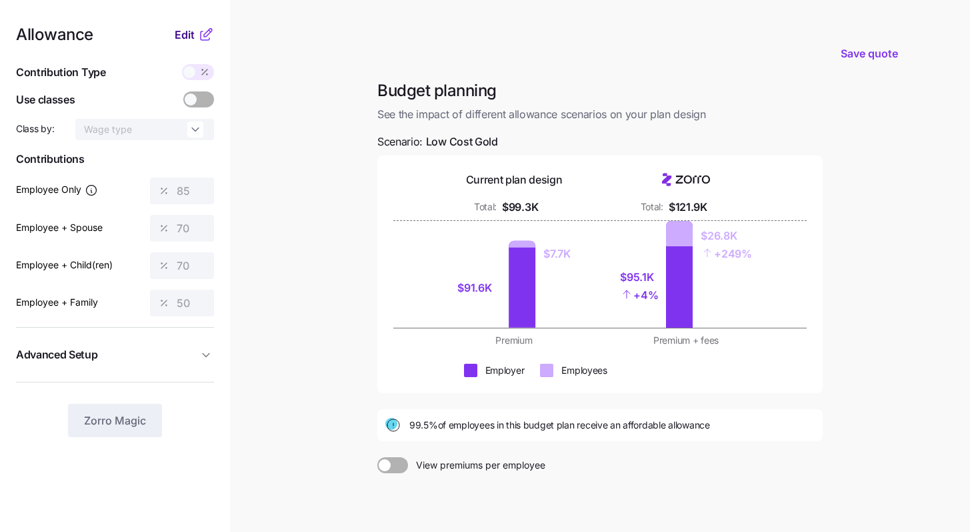
click at [182, 38] on span "Edit" at bounding box center [185, 35] width 20 height 16
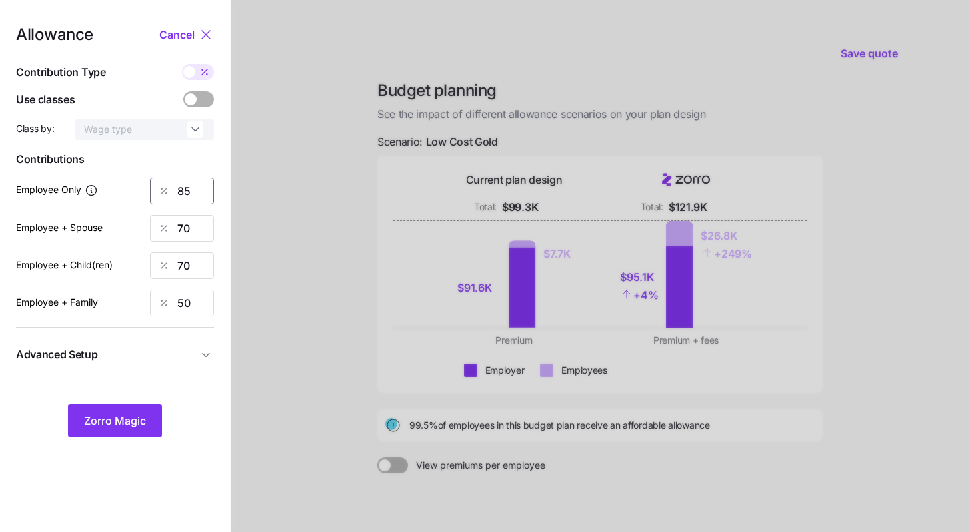
drag, startPoint x: 193, startPoint y: 190, endPoint x: 145, endPoint y: 185, distance: 48.3
click at [152, 186] on div "85" at bounding box center [182, 190] width 64 height 27
type input "70"
type input "60"
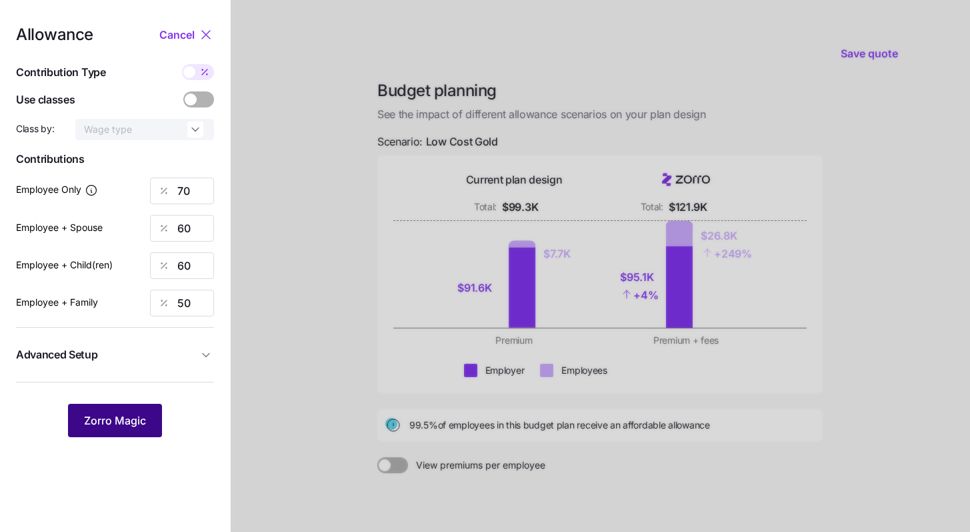
click at [115, 421] on span "Zorro Magic" at bounding box center [115, 420] width 62 height 16
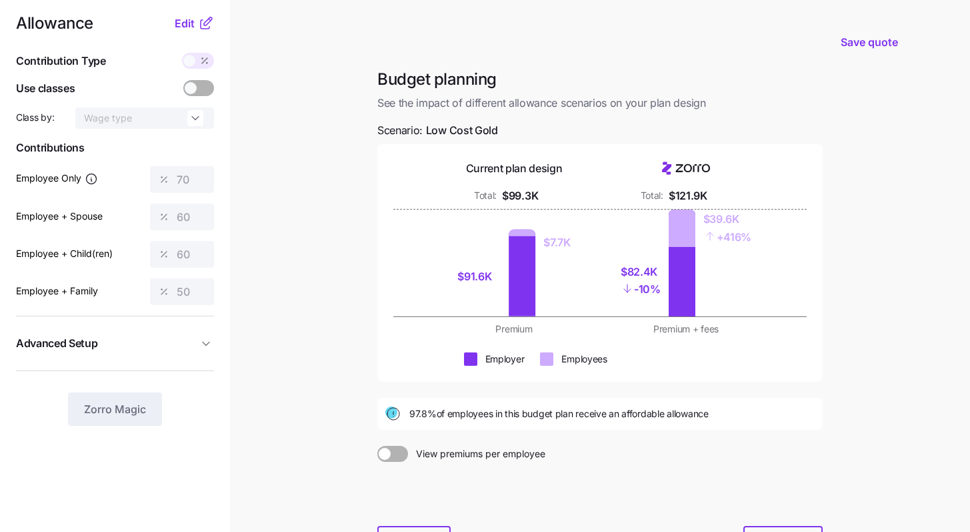
scroll to position [124, 0]
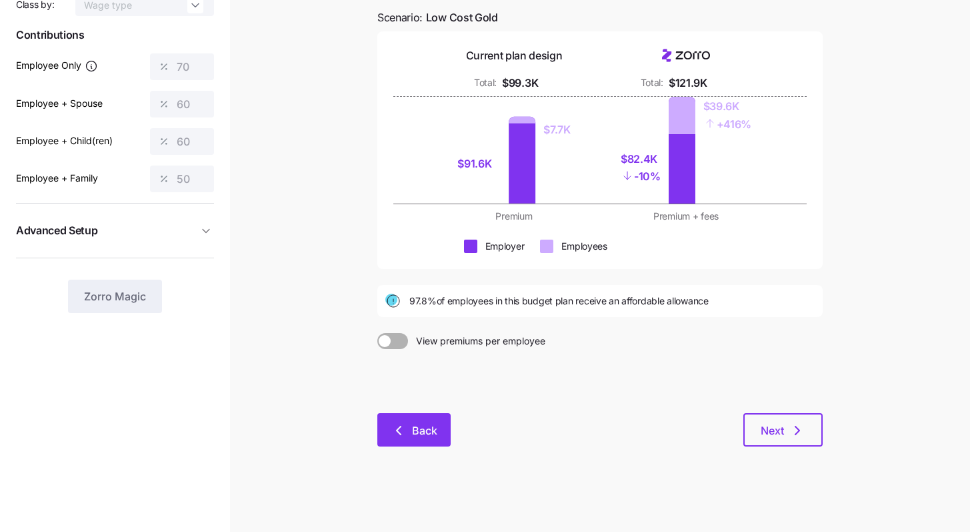
click at [442, 414] on button "Back" at bounding box center [414, 429] width 73 height 33
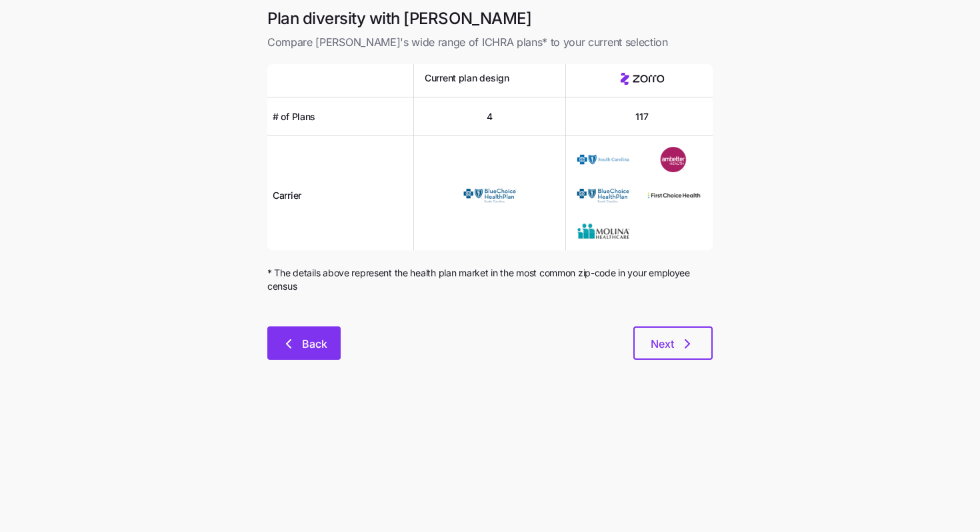
click at [303, 337] on span "Back" at bounding box center [314, 343] width 25 height 16
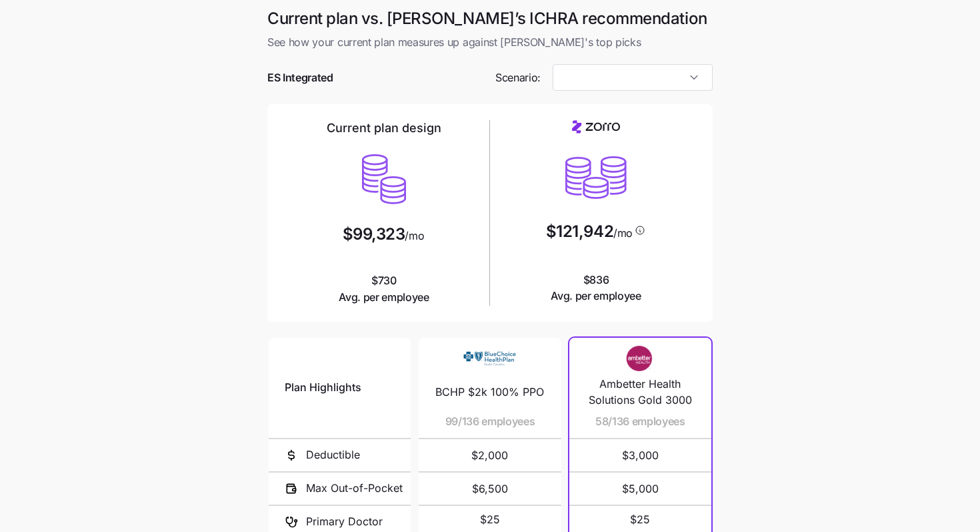
type input "Low Cost Gold"
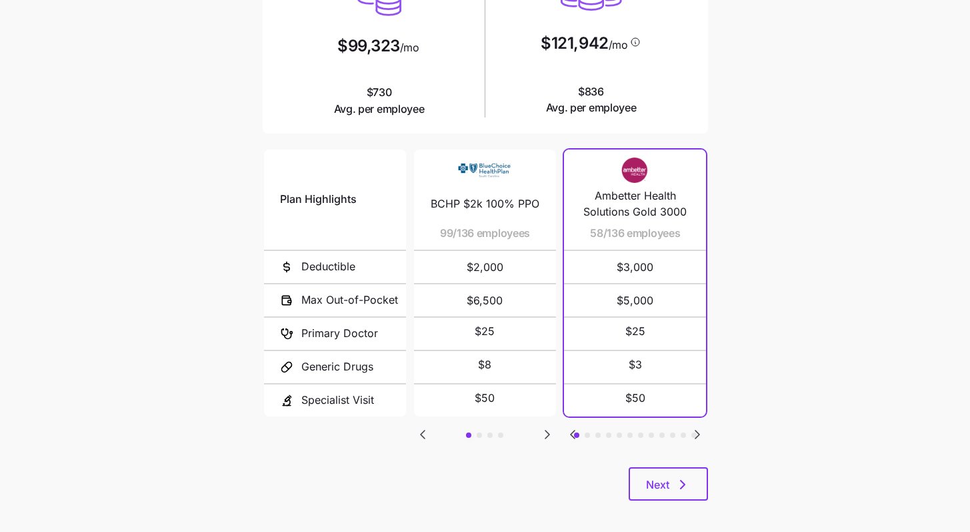
scroll to position [196, 0]
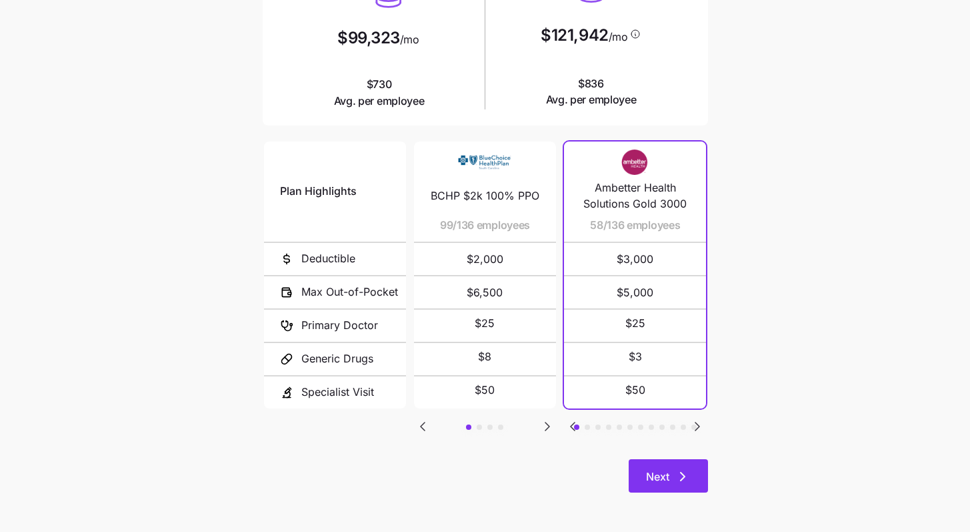
click at [613, 470] on button "Next" at bounding box center [668, 475] width 79 height 33
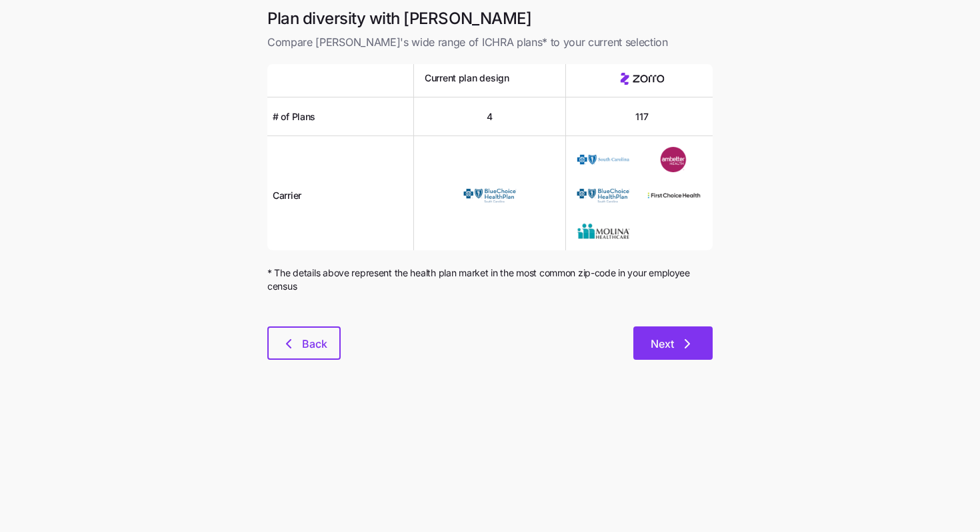
click at [613, 331] on button "Next" at bounding box center [673, 342] width 79 height 33
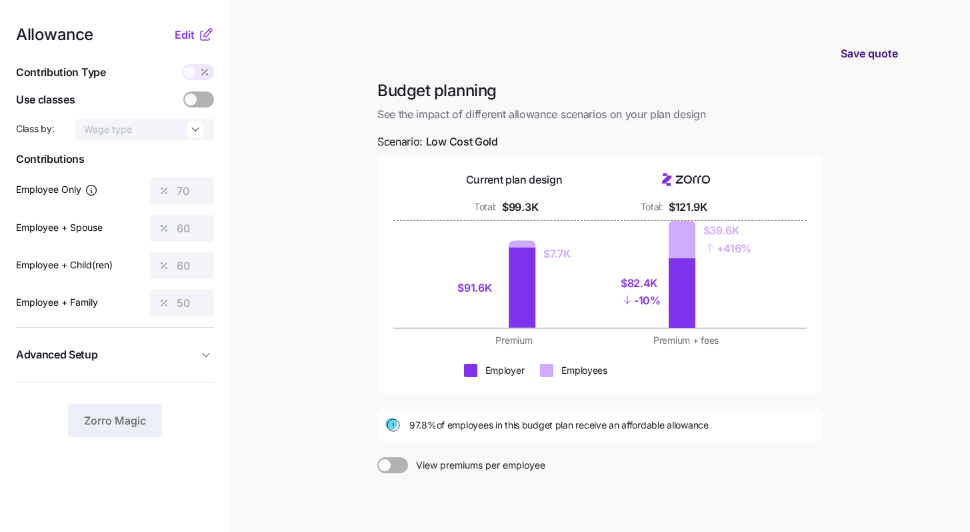
click at [613, 56] on span "Save quote" at bounding box center [869, 53] width 57 height 16
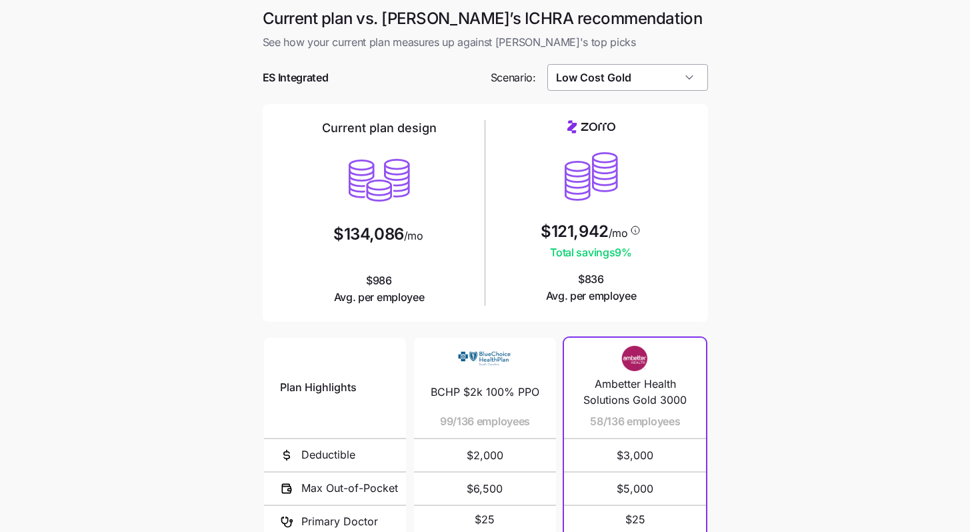
click at [654, 83] on input "Low Cost Gold" at bounding box center [628, 77] width 161 height 27
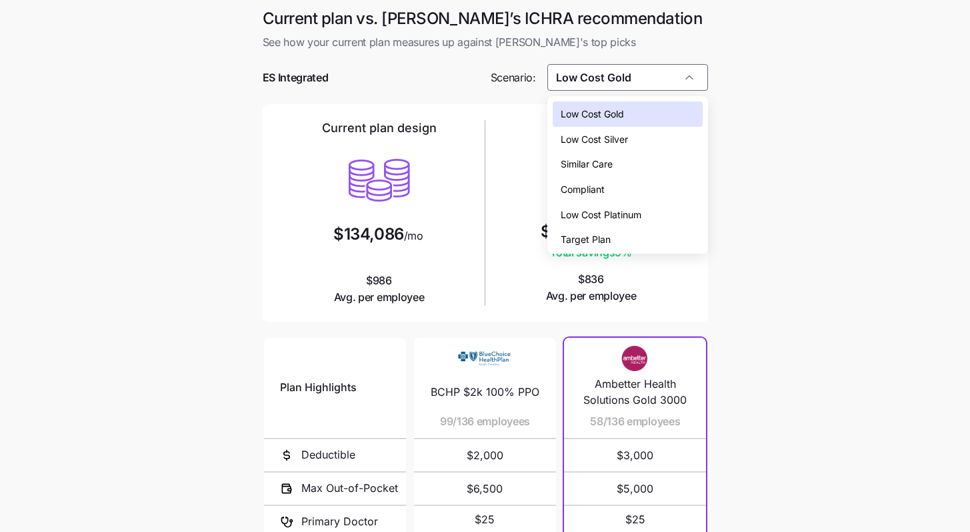
click at [620, 173] on div "Similar Care" at bounding box center [628, 163] width 150 height 25
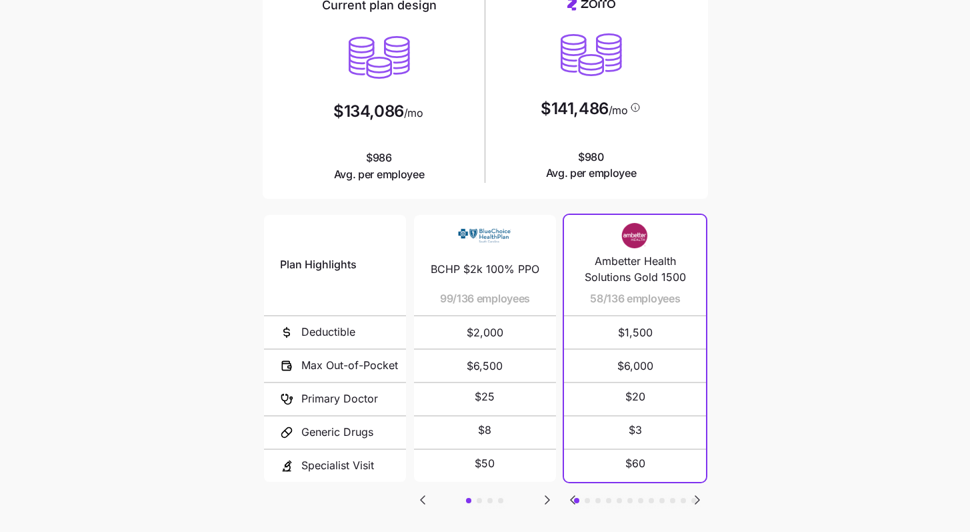
scroll to position [196, 0]
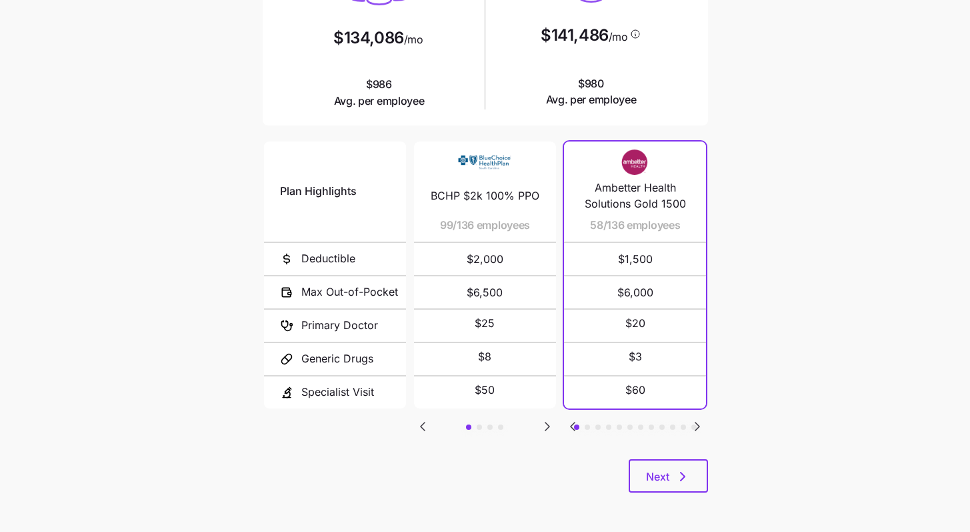
click at [702, 424] on icon "Go to next slide" at bounding box center [698, 426] width 16 height 16
click at [575, 422] on icon "Go to previous slide" at bounding box center [573, 426] width 4 height 8
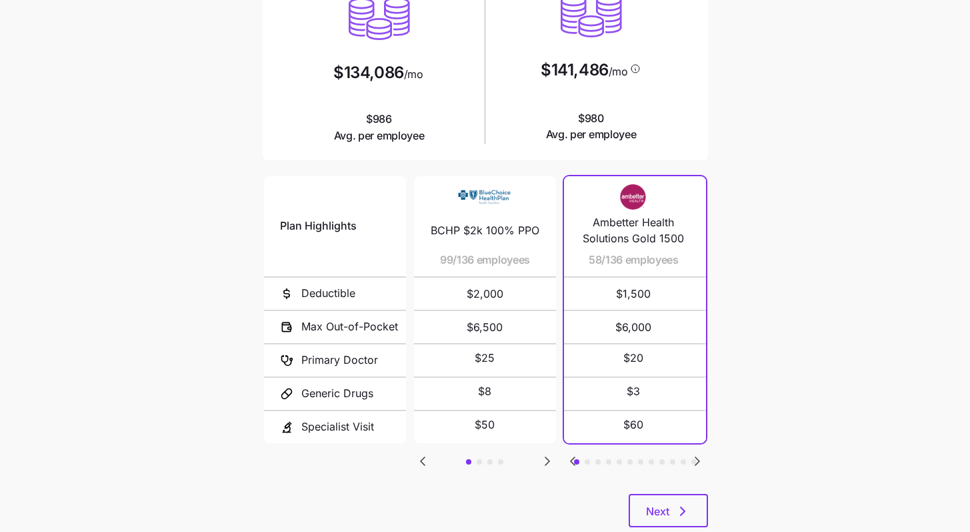
scroll to position [0, 0]
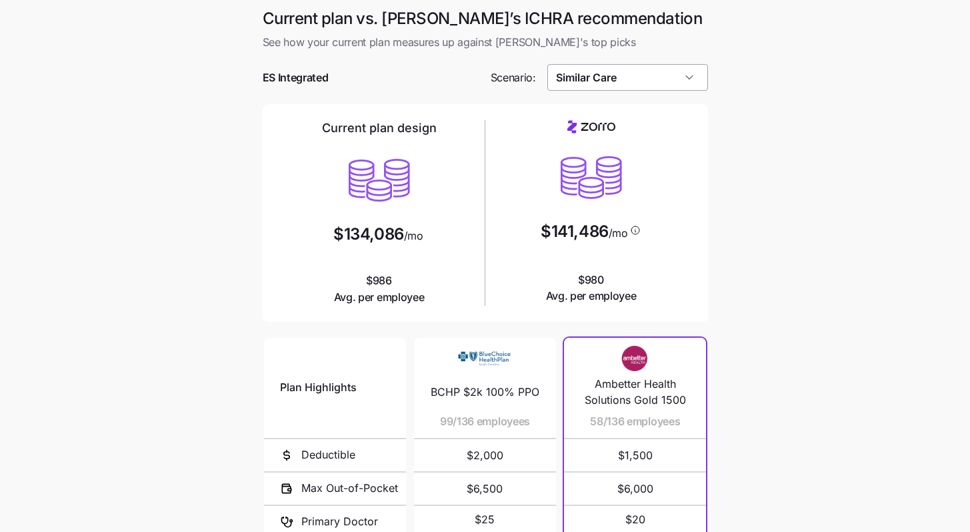
click at [636, 86] on input "Similar Care" at bounding box center [628, 77] width 161 height 27
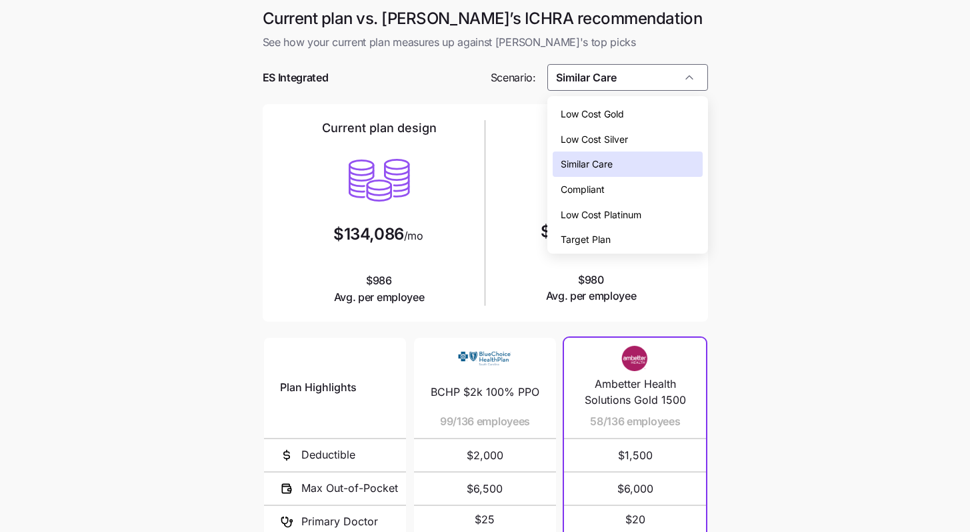
click at [622, 117] on span "Low Cost Gold" at bounding box center [592, 114] width 63 height 15
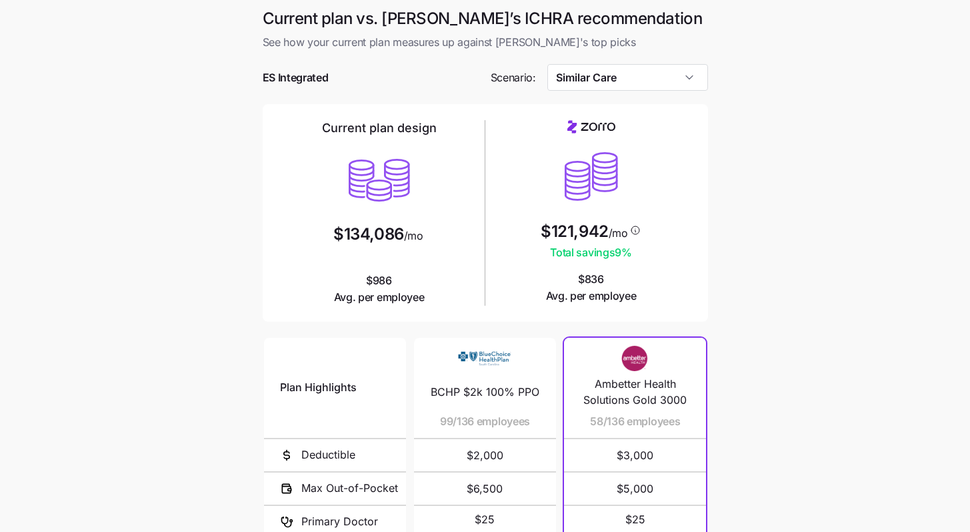
type input "Low Cost Gold"
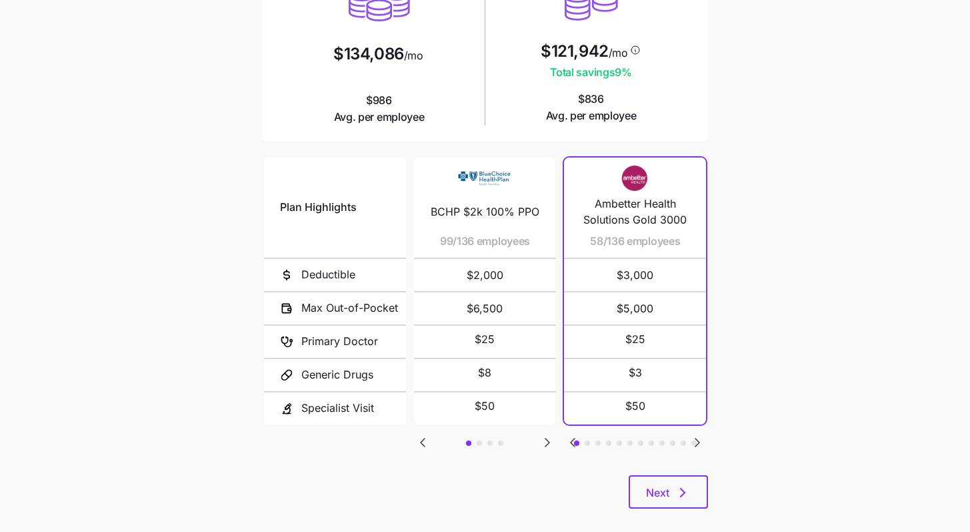
scroll to position [183, 0]
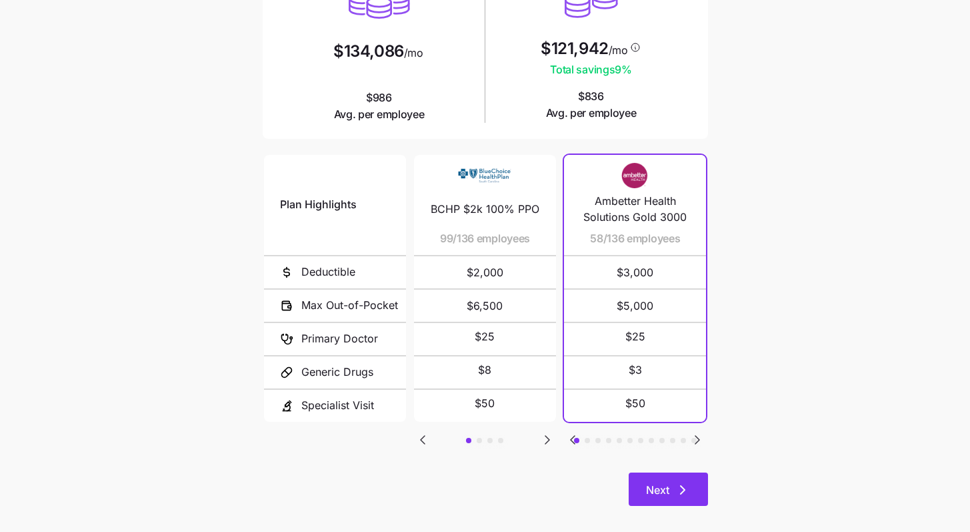
click at [699, 486] on button "Next" at bounding box center [668, 488] width 79 height 33
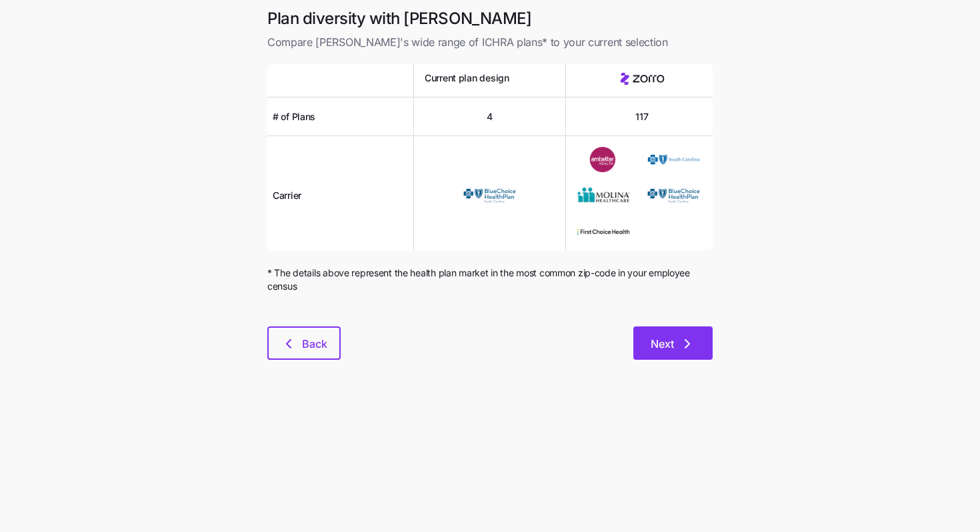
click at [685, 351] on icon "button" at bounding box center [688, 343] width 16 height 16
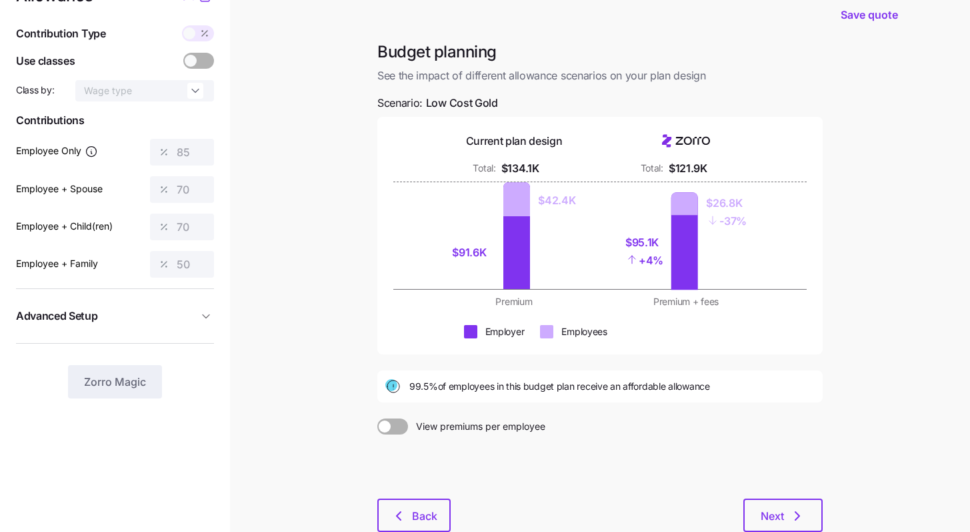
scroll to position [28, 0]
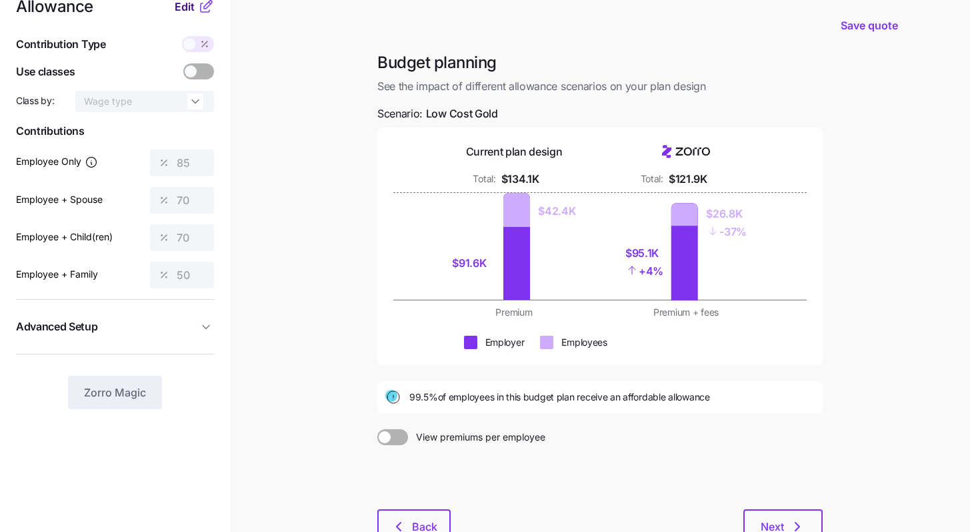
click at [187, 9] on span "Edit" at bounding box center [185, 7] width 20 height 16
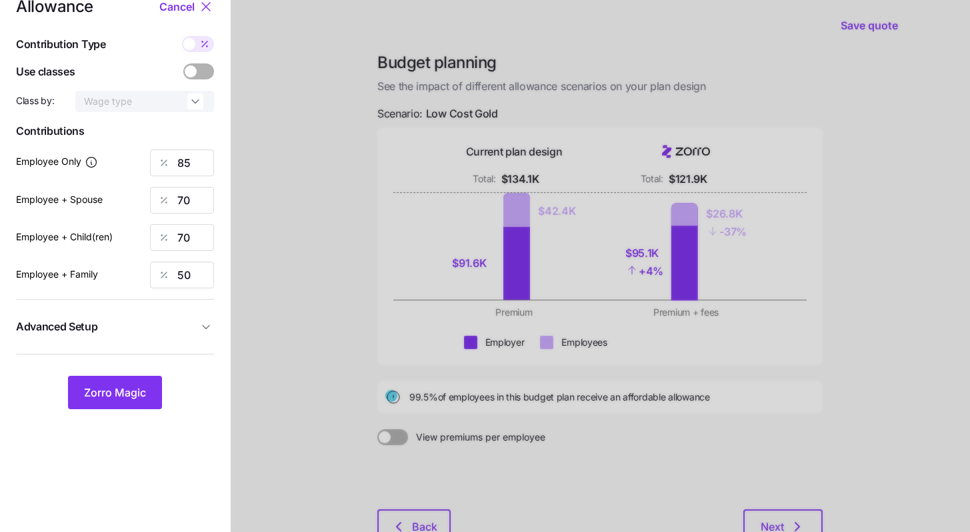
click at [158, 332] on span "Advanced Setup" at bounding box center [107, 326] width 182 height 17
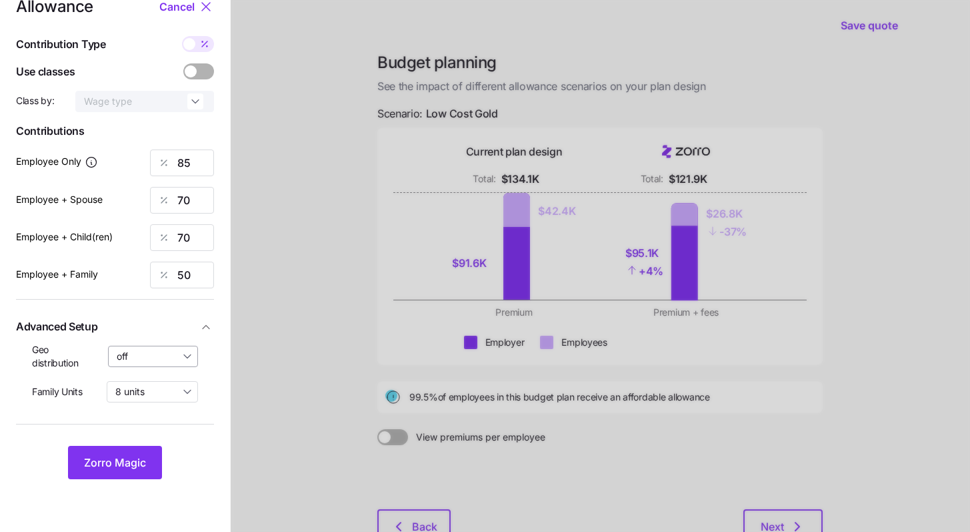
click at [136, 366] on input "off" at bounding box center [153, 356] width 91 height 21
click at [153, 428] on span "By state (7)" at bounding box center [146, 434] width 51 height 15
type input "By state (7)"
click at [149, 466] on button "Zorro Magic" at bounding box center [115, 462] width 94 height 33
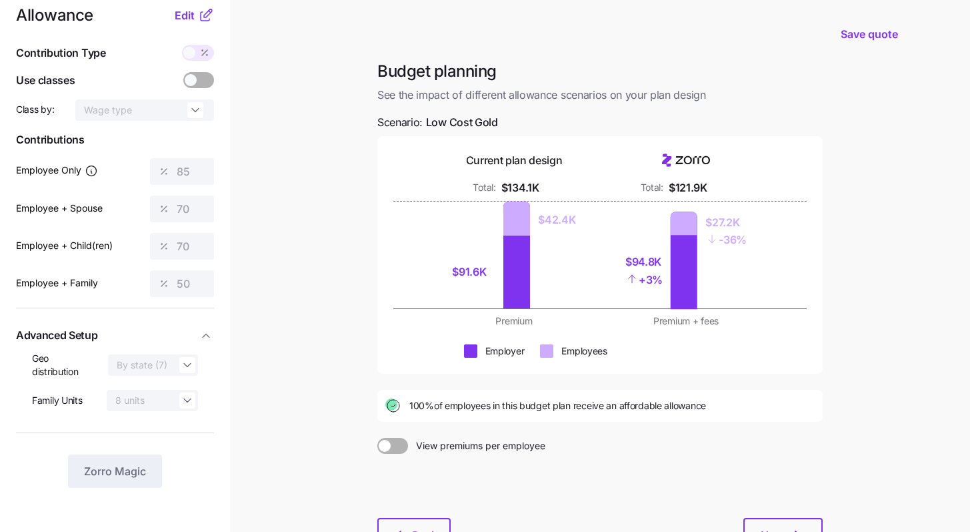
scroll to position [8, 0]
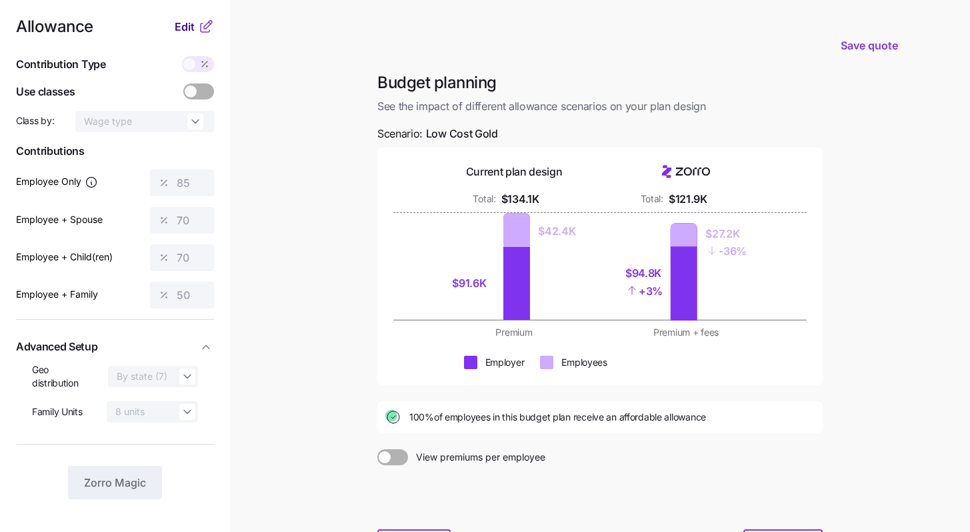
click at [188, 31] on span "Edit" at bounding box center [185, 27] width 20 height 16
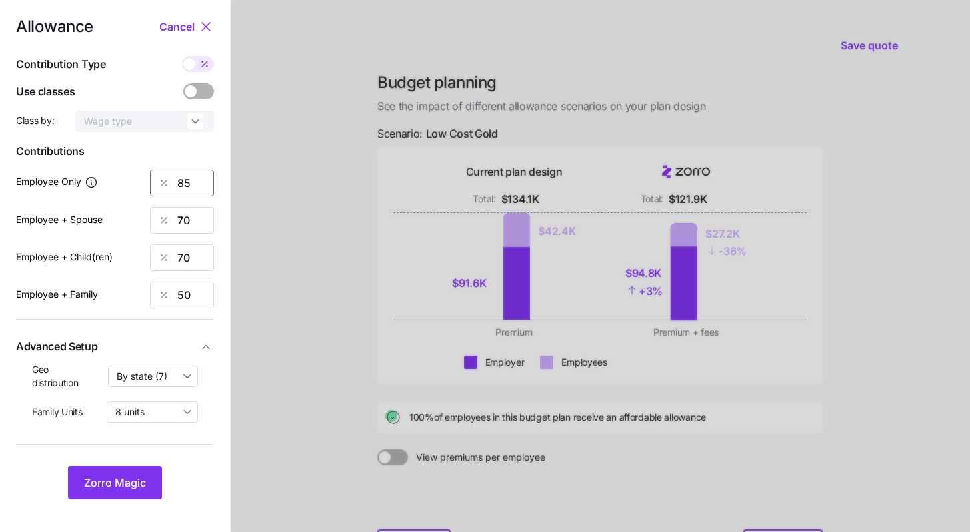
drag, startPoint x: 191, startPoint y: 183, endPoint x: 145, endPoint y: 176, distance: 47.3
click at [153, 177] on div "85" at bounding box center [182, 182] width 64 height 27
click at [288, 157] on div at bounding box center [601, 320] width 740 height 656
click at [177, 186] on div "70" at bounding box center [182, 182] width 64 height 27
type input "75"
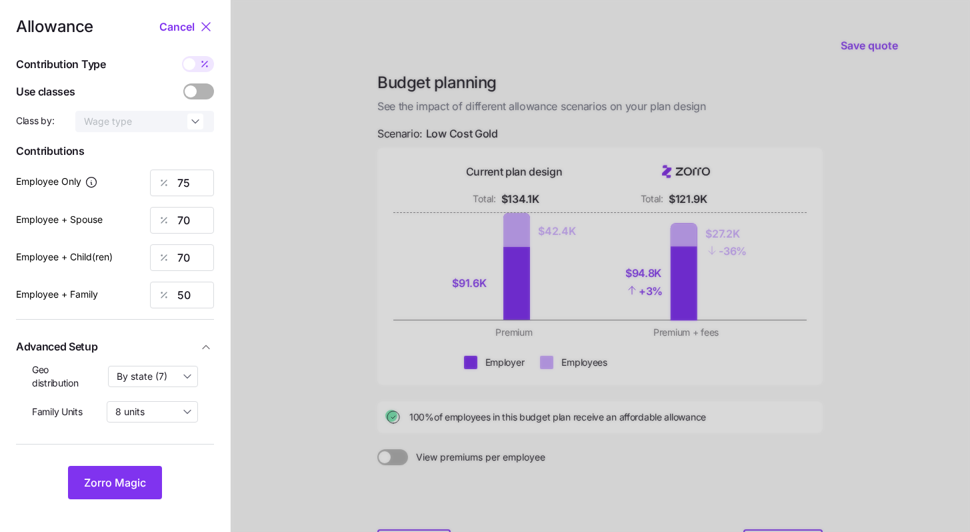
click at [276, 175] on div at bounding box center [601, 320] width 740 height 656
drag, startPoint x: 196, startPoint y: 222, endPoint x: 126, endPoint y: 213, distance: 70.7
click at [126, 213] on div "Employee + Spouse 70" at bounding box center [115, 220] width 198 height 27
type input "65"
drag, startPoint x: 184, startPoint y: 256, endPoint x: 119, endPoint y: 237, distance: 68.2
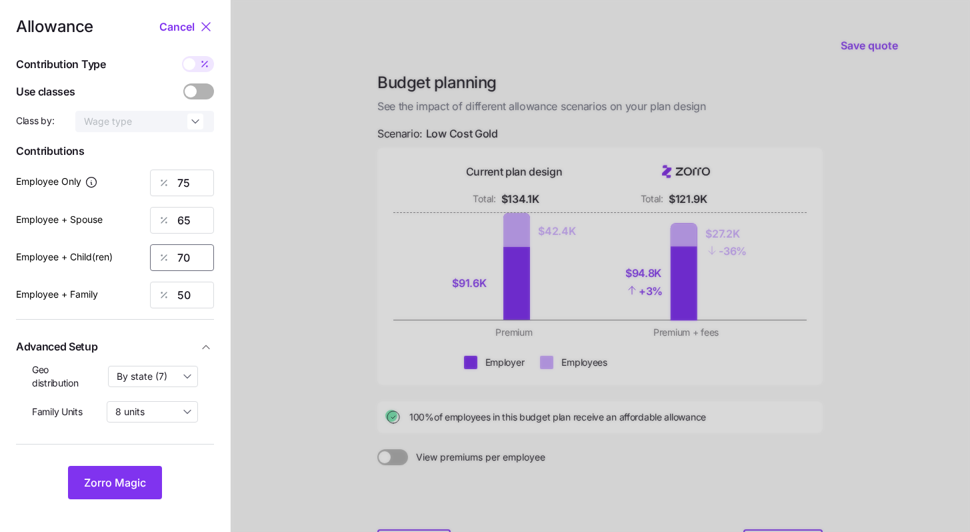
click at [131, 244] on div "Employee + Child(ren) 70" at bounding box center [115, 257] width 198 height 27
type input "65"
click at [137, 475] on span "Zorro Magic" at bounding box center [115, 482] width 62 height 16
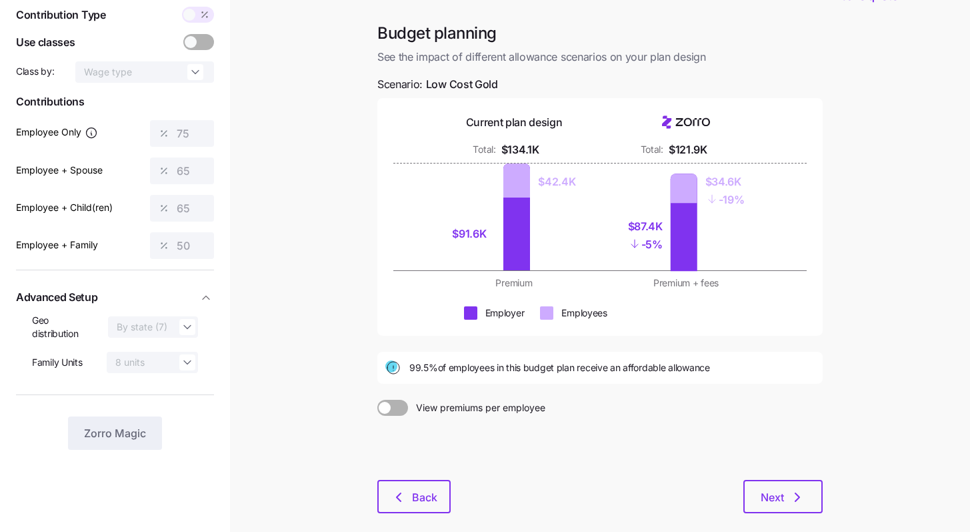
scroll to position [124, 0]
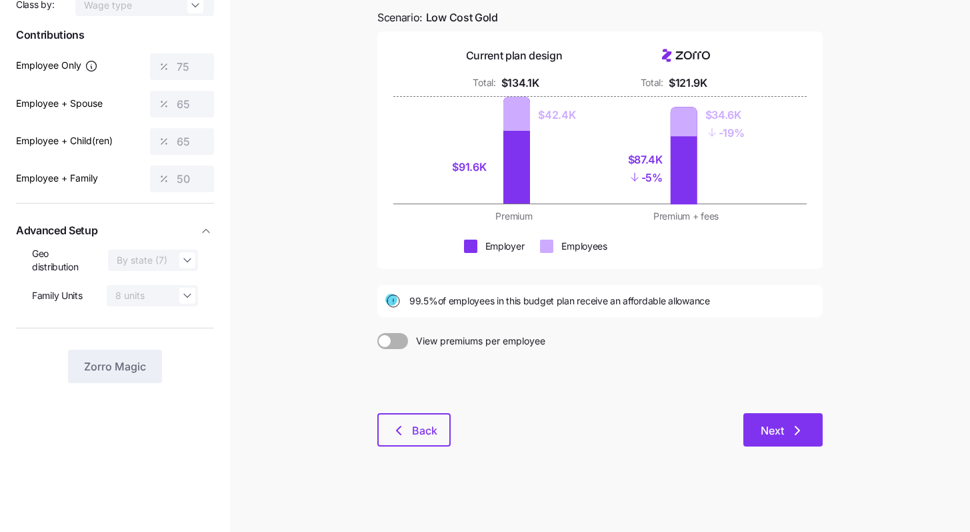
click at [795, 428] on icon "button" at bounding box center [798, 430] width 16 height 16
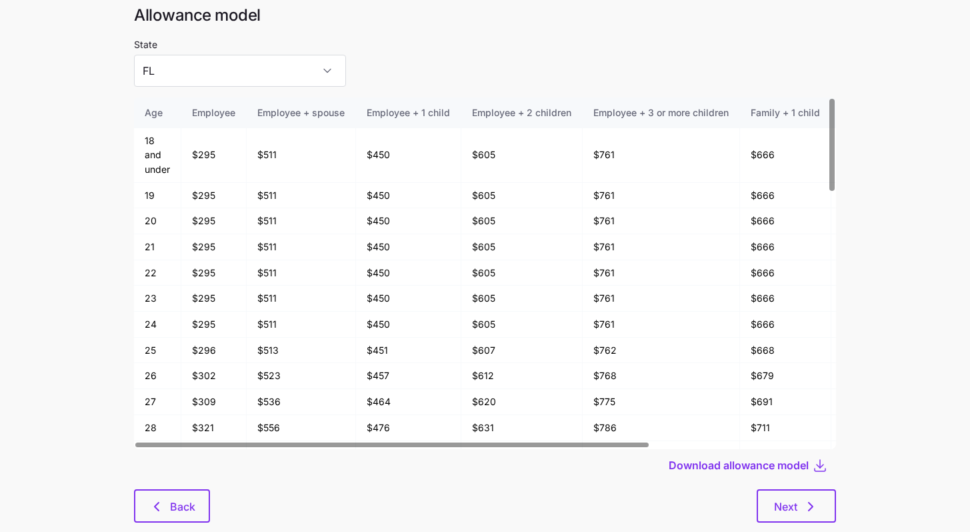
scroll to position [71, 0]
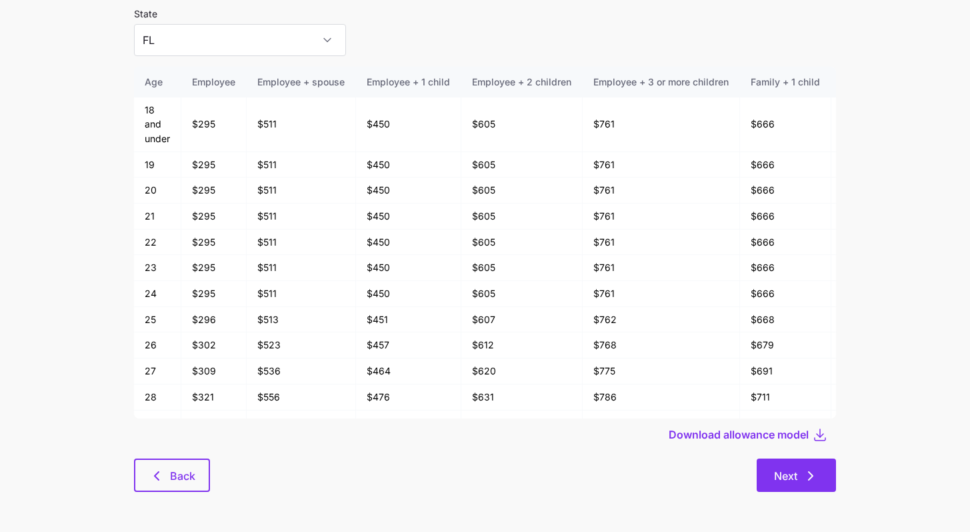
click at [830, 469] on button "Next" at bounding box center [796, 474] width 79 height 33
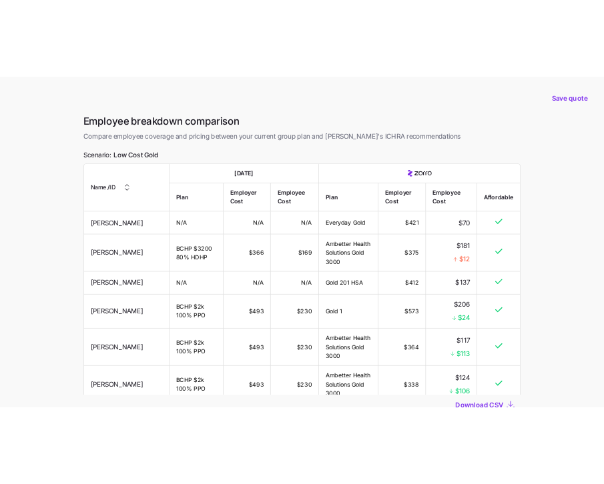
scroll to position [101, 0]
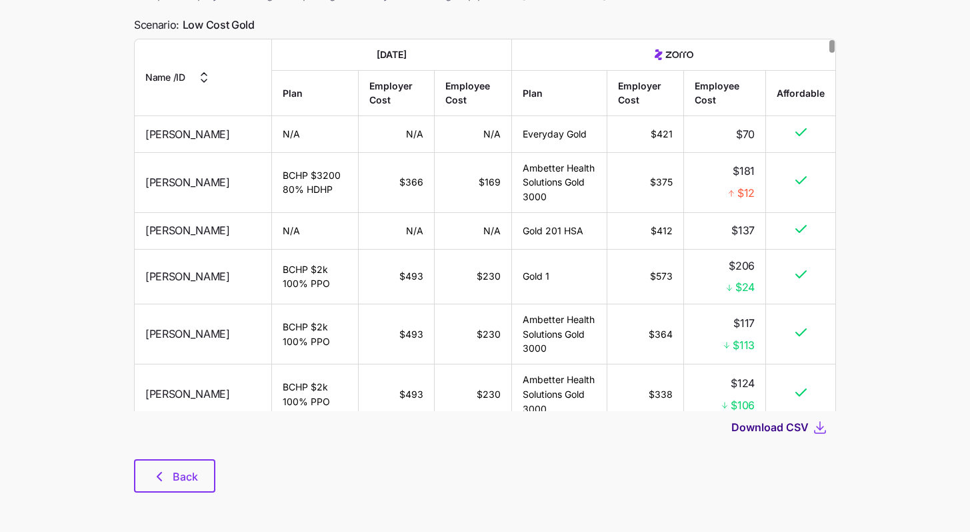
click at [796, 427] on span "Download CSV" at bounding box center [770, 427] width 77 height 16
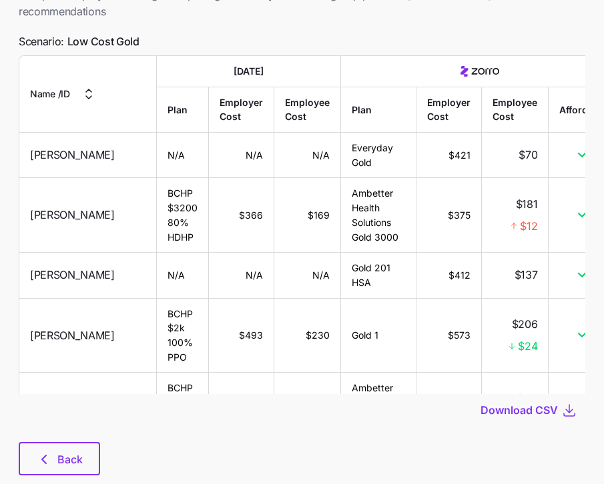
scroll to position [101, 0]
